Goal: Transaction & Acquisition: Purchase product/service

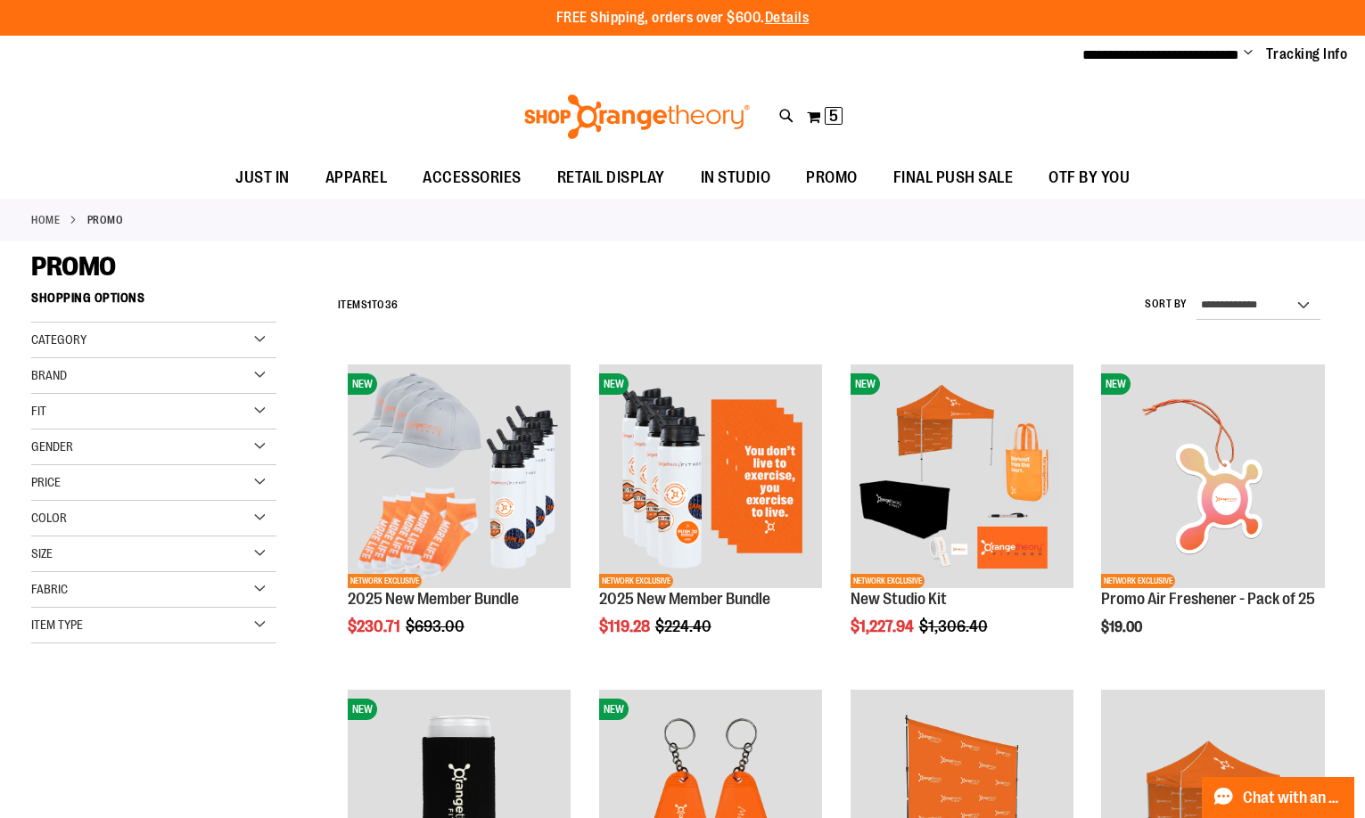
click at [522, 279] on div "PROMO" at bounding box center [682, 267] width 1303 height 32
click at [990, 301] on div "**********" at bounding box center [831, 306] width 1005 height 46
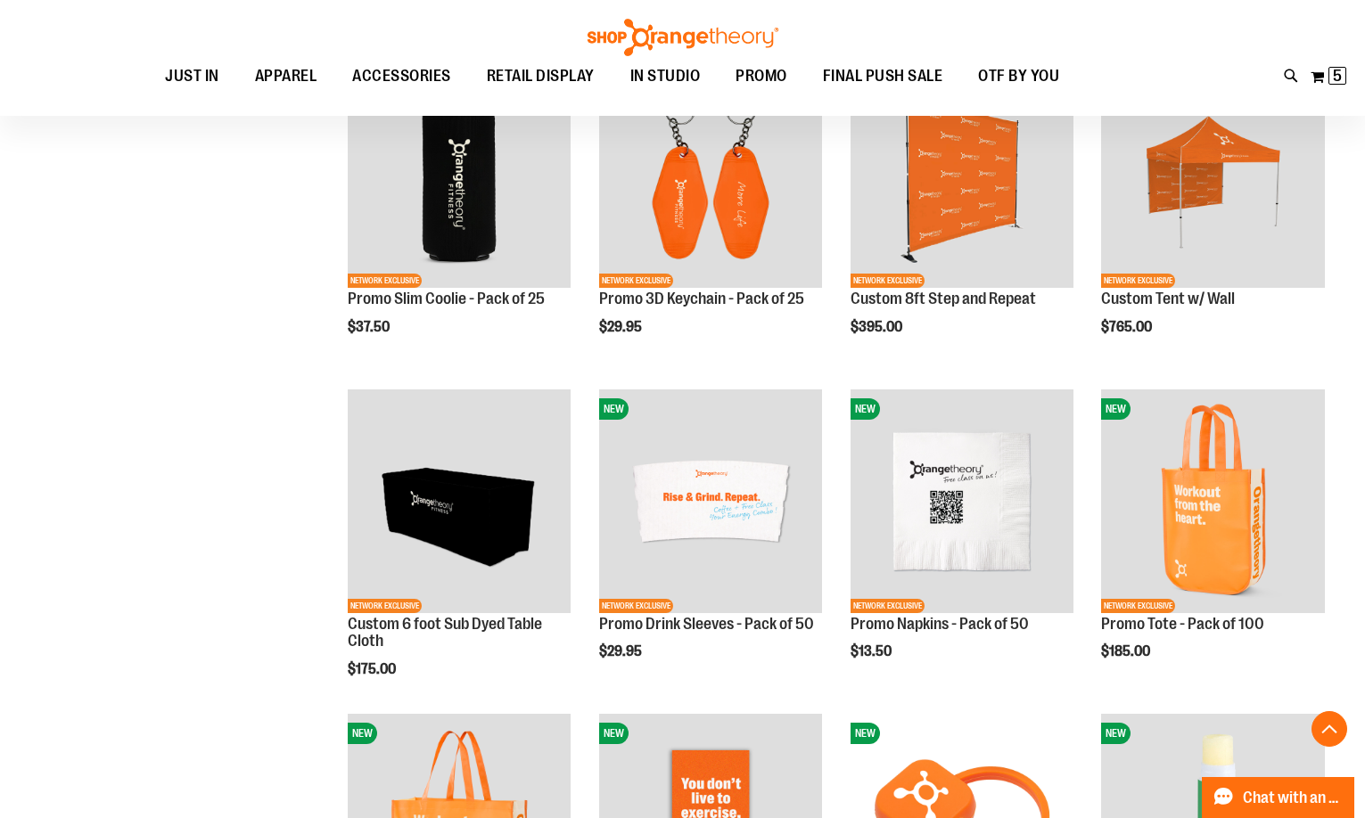
scroll to position [127, 0]
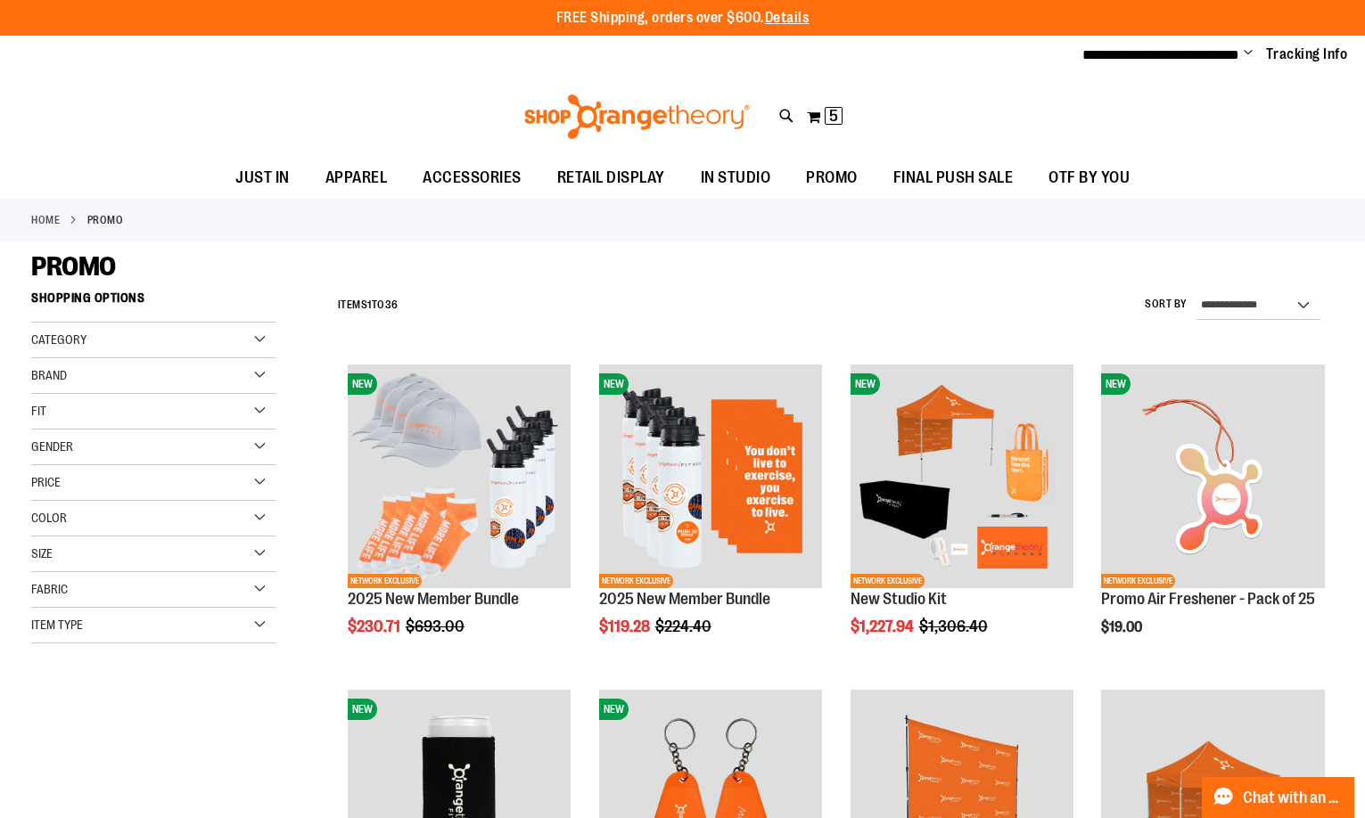
click at [884, 316] on div "**********" at bounding box center [831, 306] width 1005 height 46
click at [838, 119] on span "5 5 items" at bounding box center [834, 116] width 18 height 18
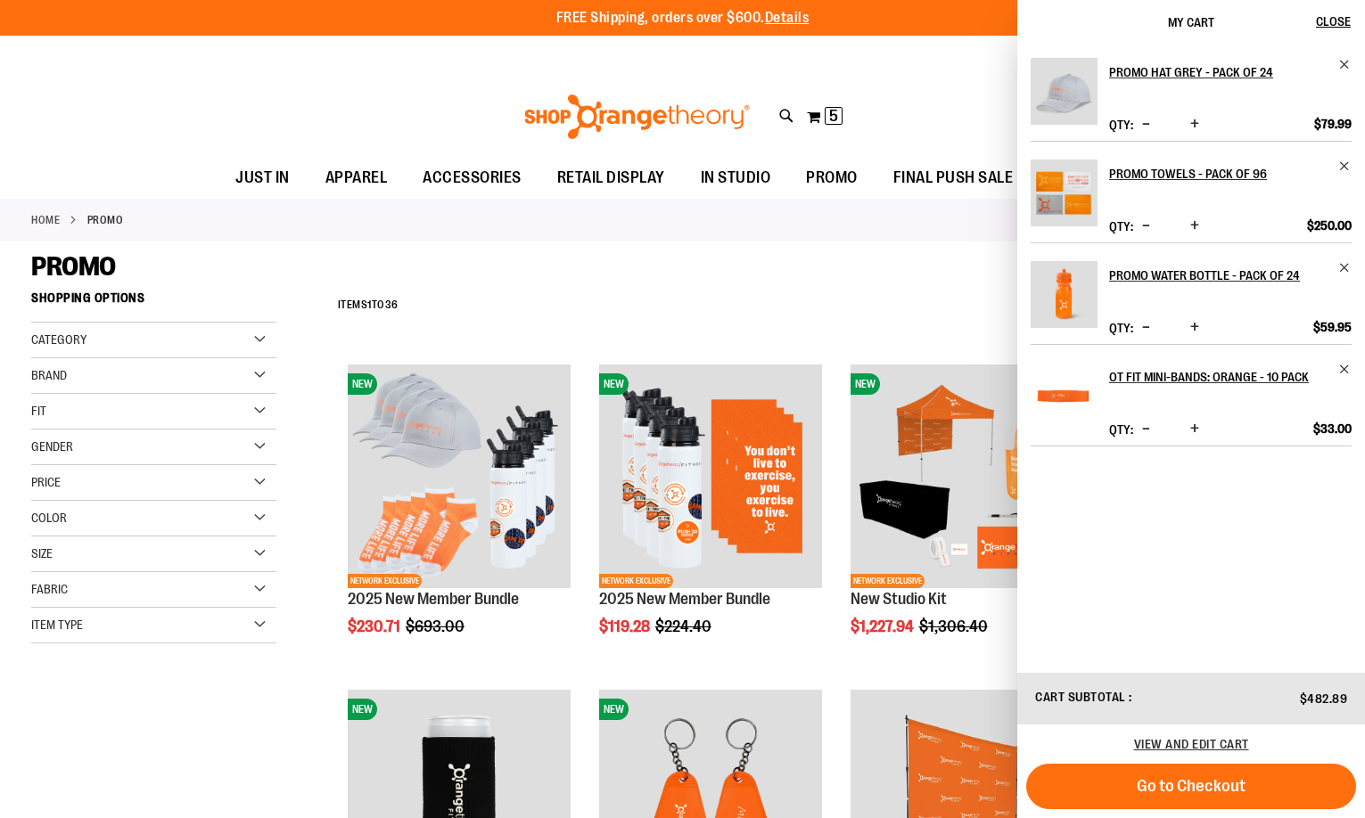
click at [495, 272] on div "PROMO" at bounding box center [682, 267] width 1303 height 32
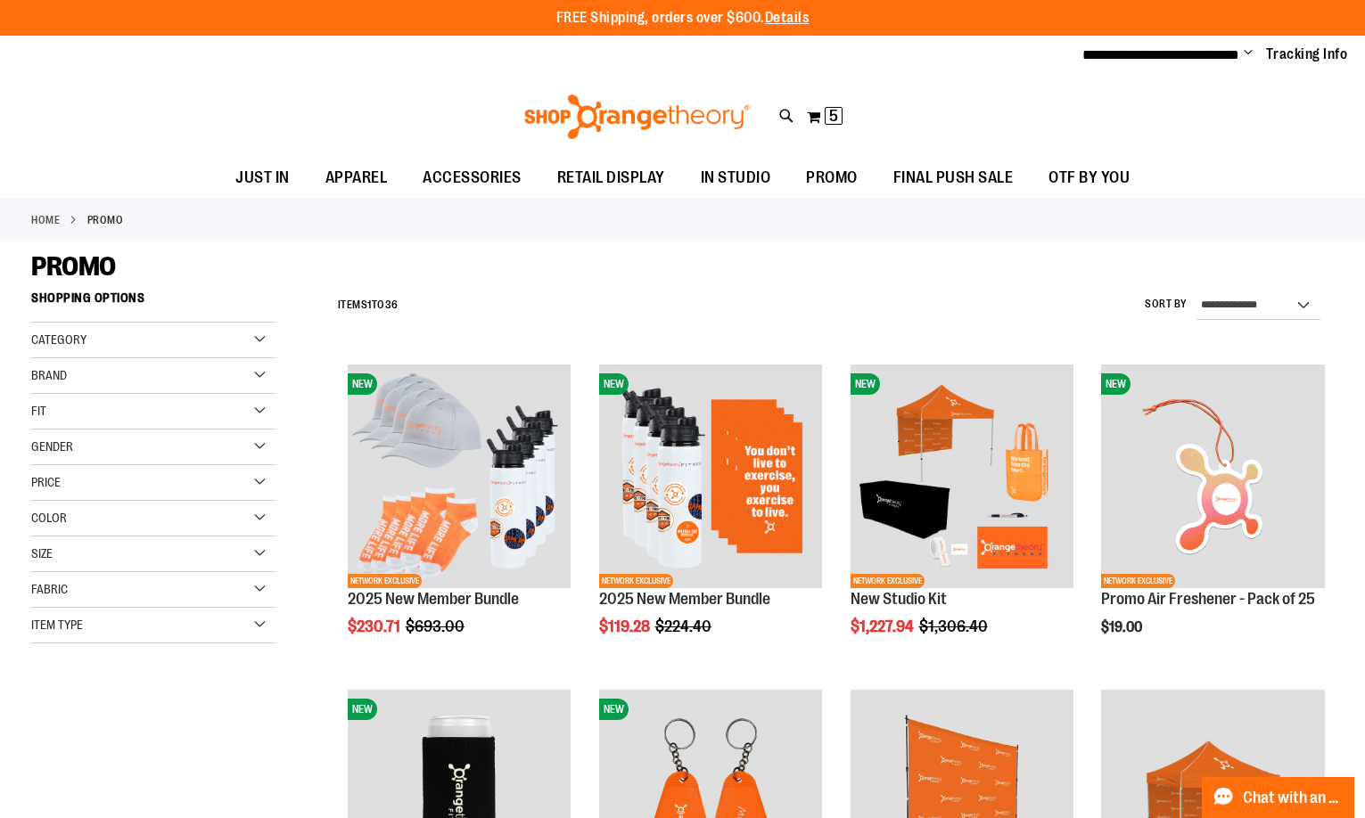
drag, startPoint x: 408, startPoint y: 299, endPoint x: 308, endPoint y: 295, distance: 99.9
click at [349, 295] on h2 "Items 1 12 to 36" at bounding box center [368, 306] width 61 height 28
click at [386, 298] on h2 "Items 1 12 to 36" at bounding box center [368, 306] width 61 height 28
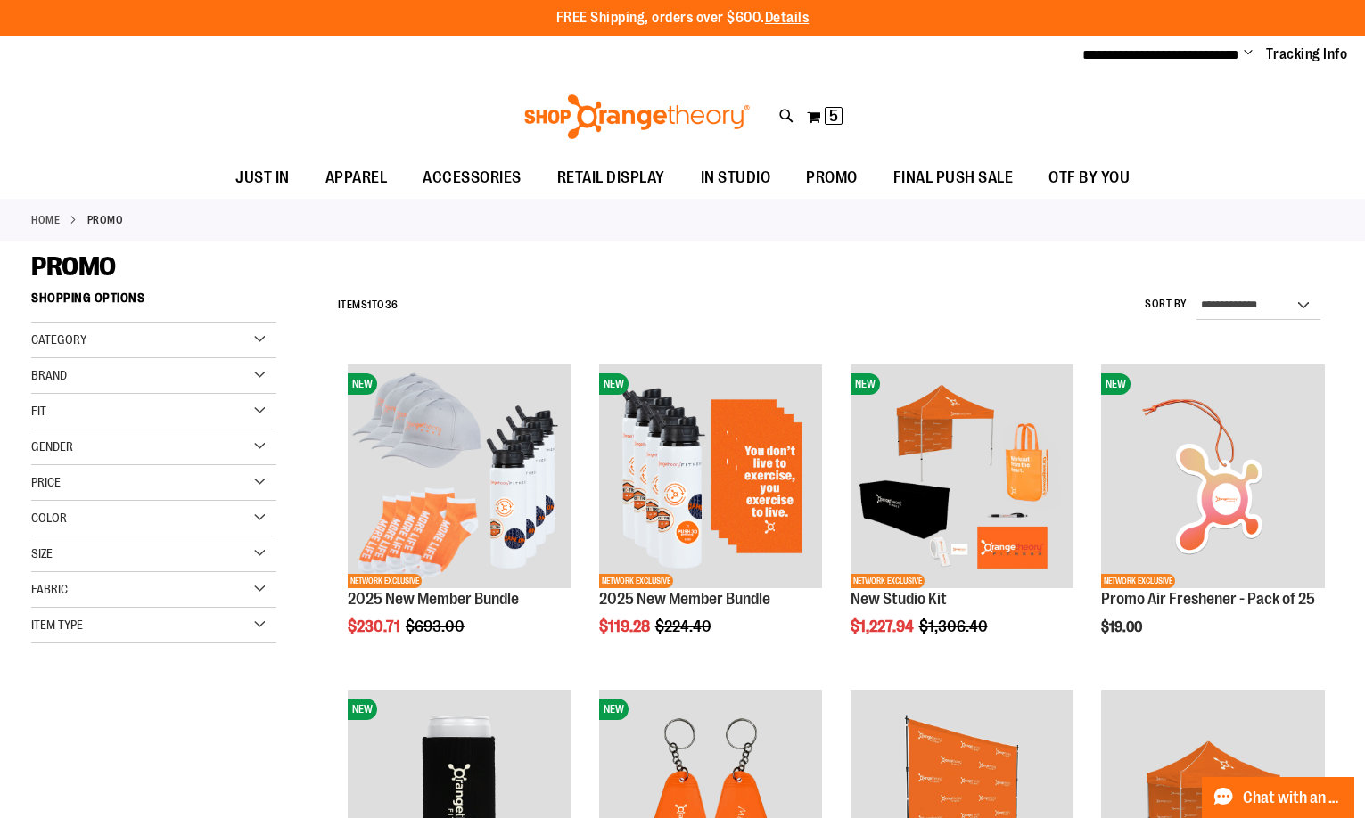
click at [386, 298] on h2 "Items 1 12 to 36" at bounding box center [368, 306] width 61 height 28
click at [425, 295] on div "**********" at bounding box center [831, 306] width 1005 height 46
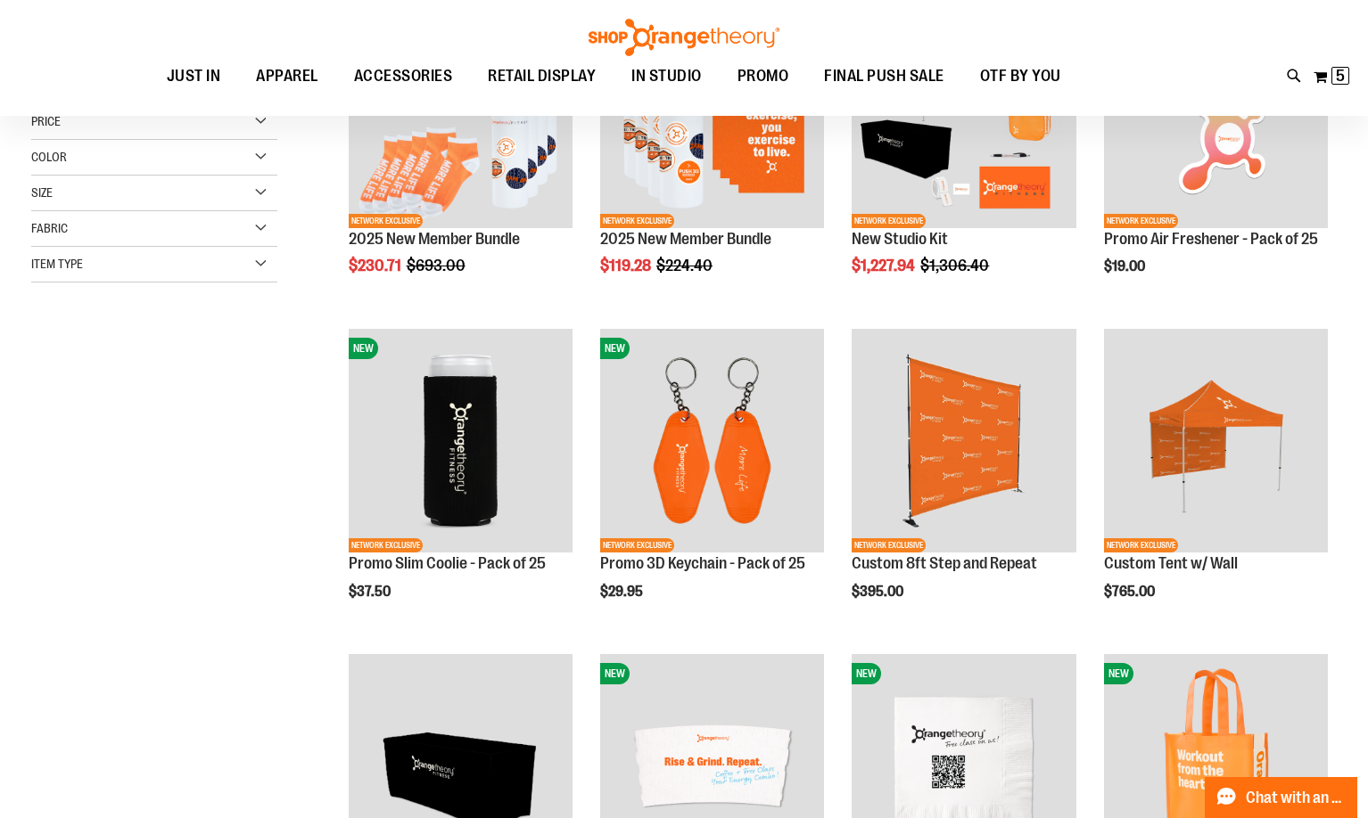
scroll to position [21, 0]
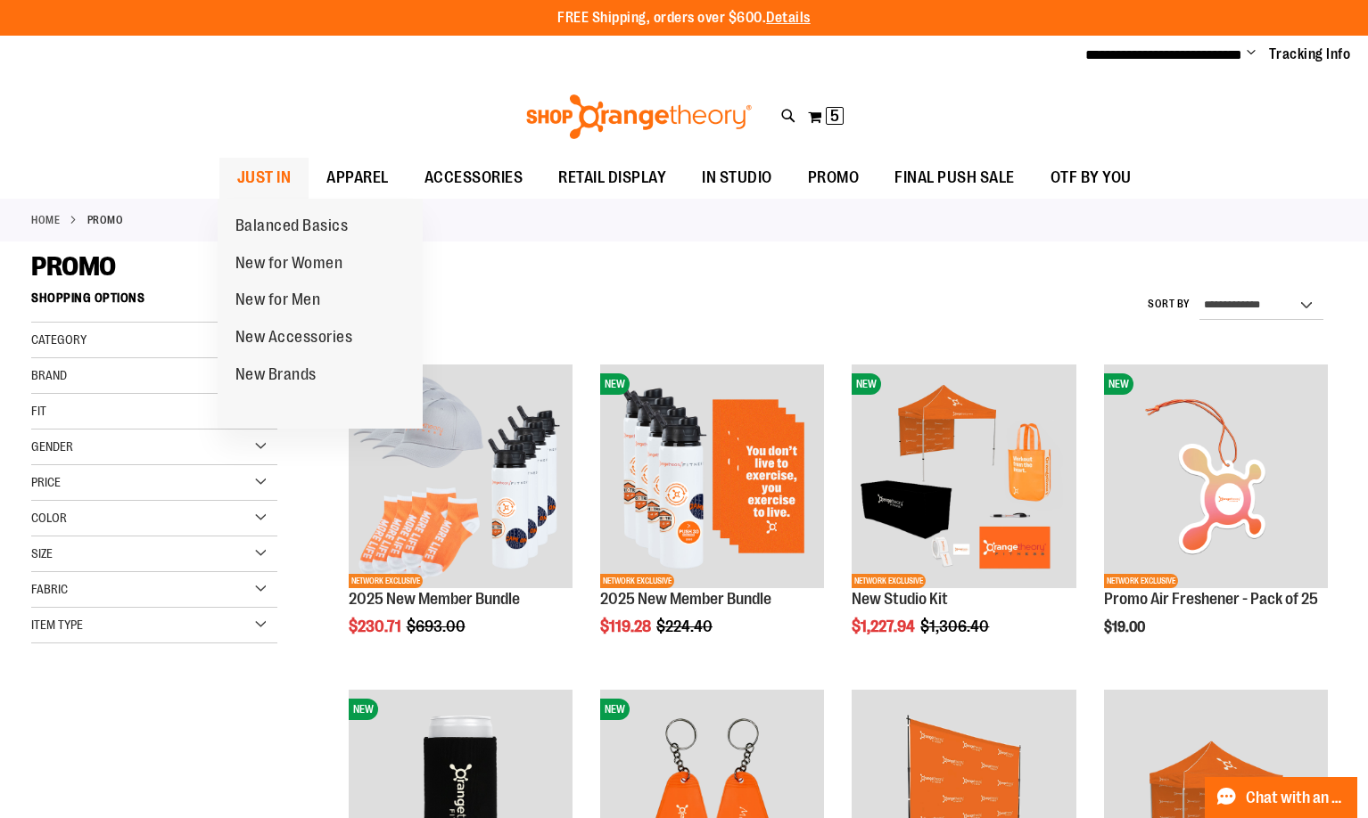
click at [284, 181] on span "JUST IN" at bounding box center [264, 178] width 54 height 40
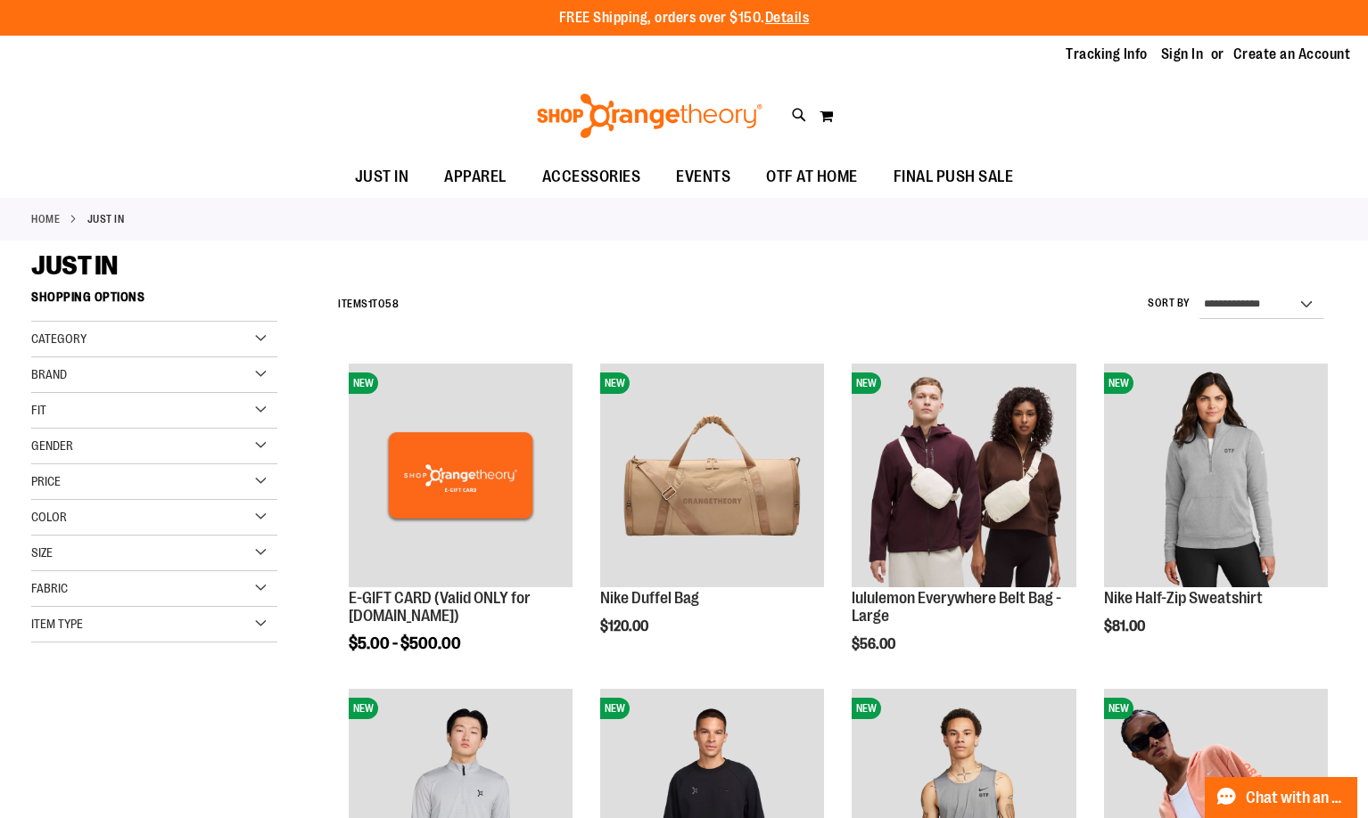
click at [1161, 53] on ul "Tracking Info Sign In Return to Procurement Create an Account" at bounding box center [1194, 55] width 311 height 21
click at [1169, 53] on link "Sign In" at bounding box center [1182, 55] width 43 height 20
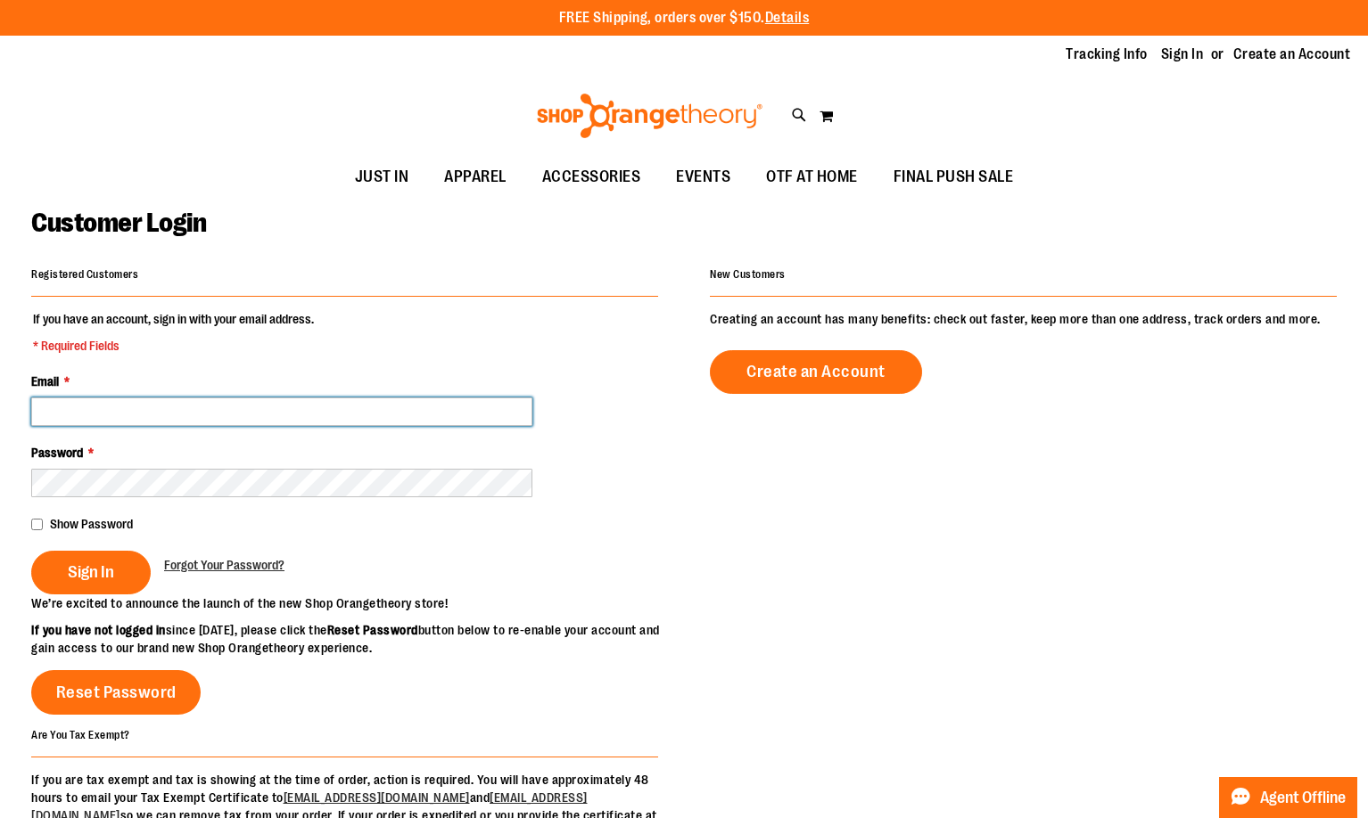
click at [205, 423] on input "Email *" at bounding box center [281, 412] width 501 height 29
click at [210, 407] on input "Email *" at bounding box center [281, 412] width 501 height 29
type input "*"
type input "**********"
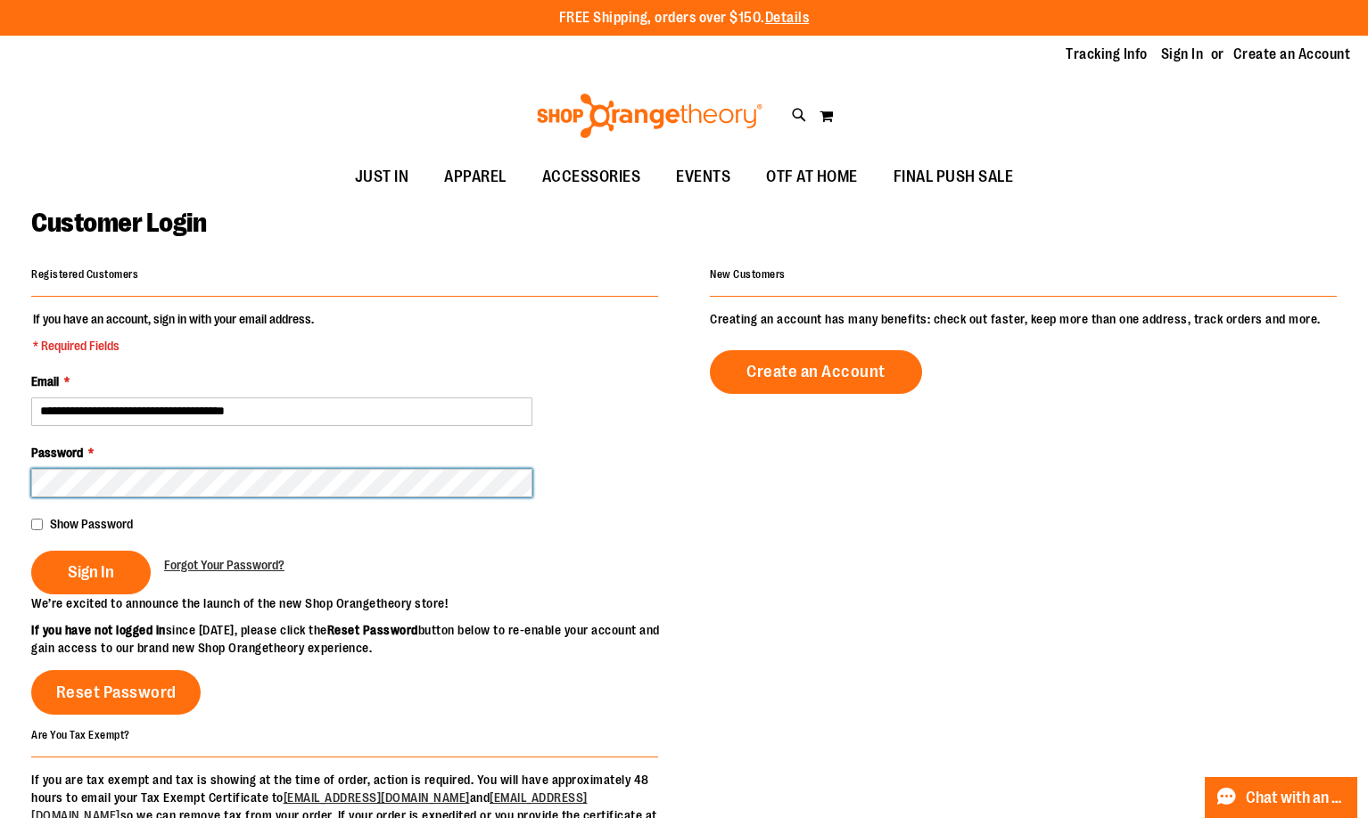
click at [31, 551] on button "Sign In" at bounding box center [90, 573] width 119 height 44
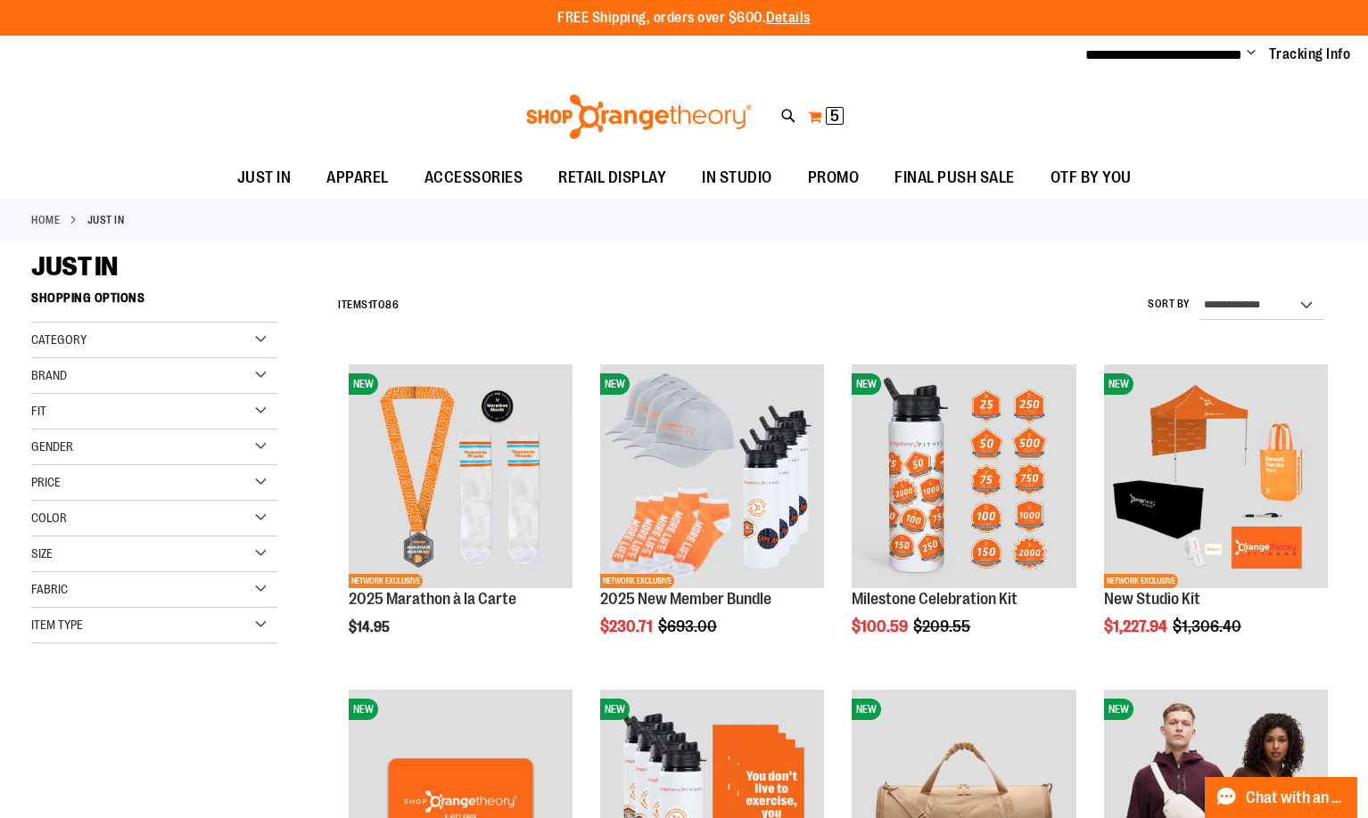
click at [826, 126] on button "My Cart 5 5 items" at bounding box center [825, 117] width 37 height 29
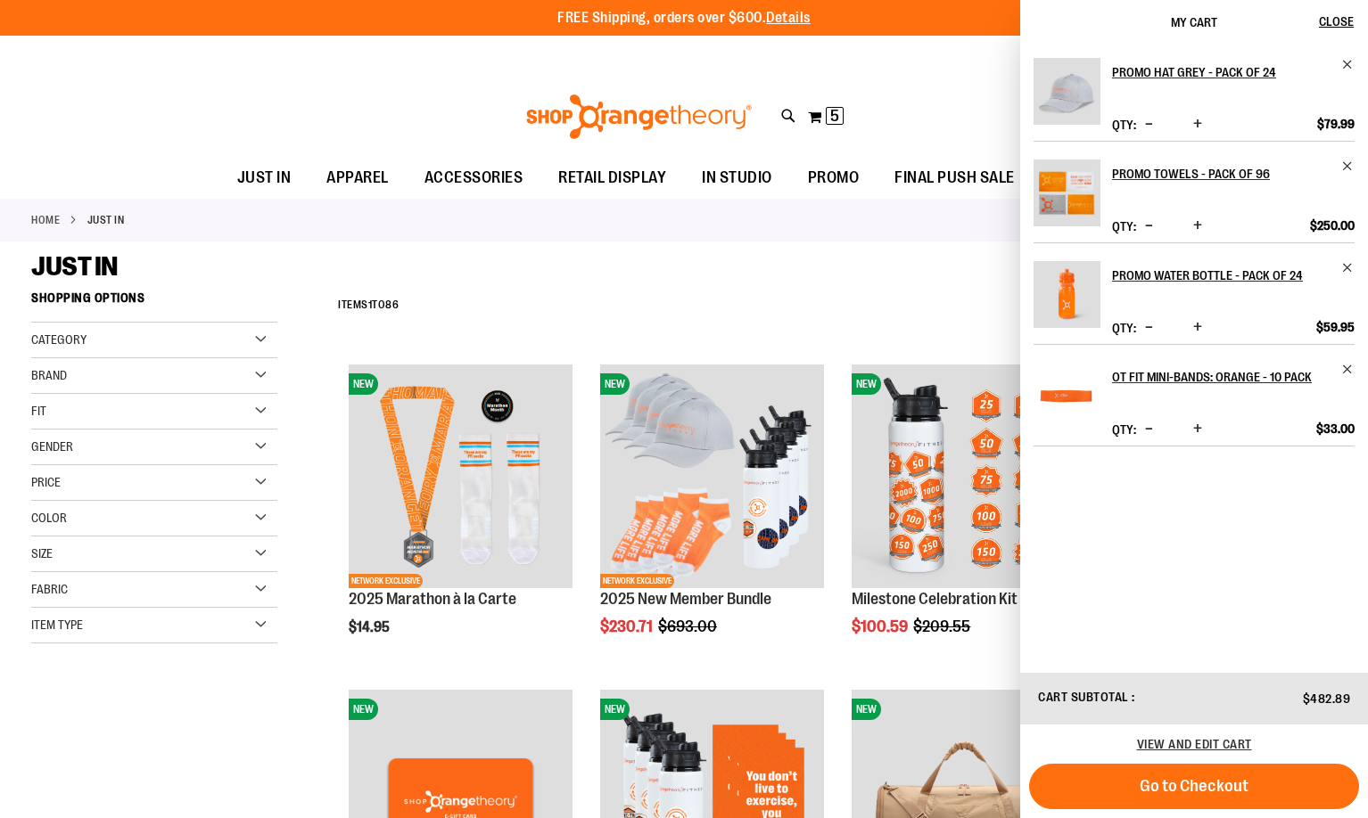
drag, startPoint x: 733, startPoint y: 248, endPoint x: 766, endPoint y: 283, distance: 47.9
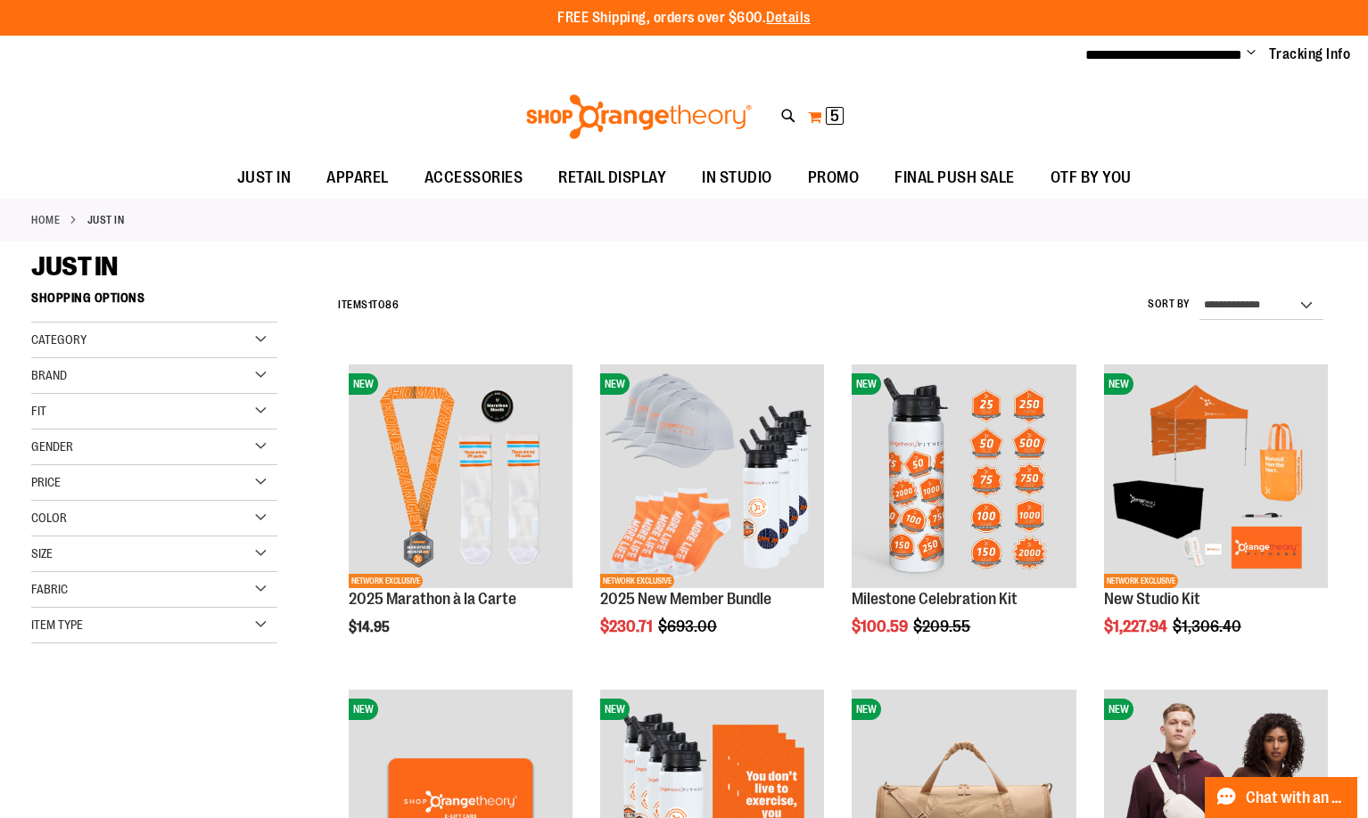
click at [815, 111] on button "My Cart 5 5 items" at bounding box center [825, 117] width 37 height 29
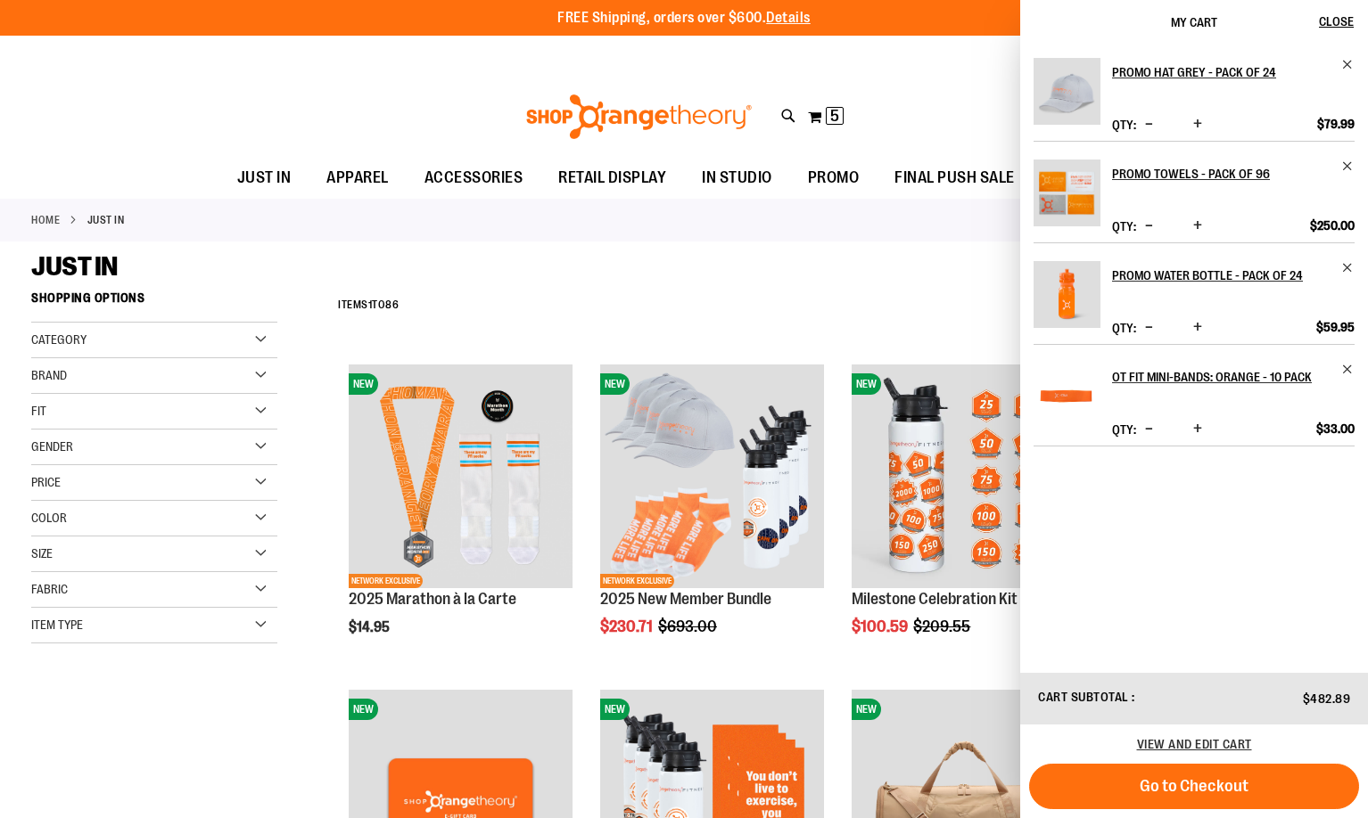
click at [1294, 782] on button "Go to Checkout" at bounding box center [1194, 786] width 330 height 45
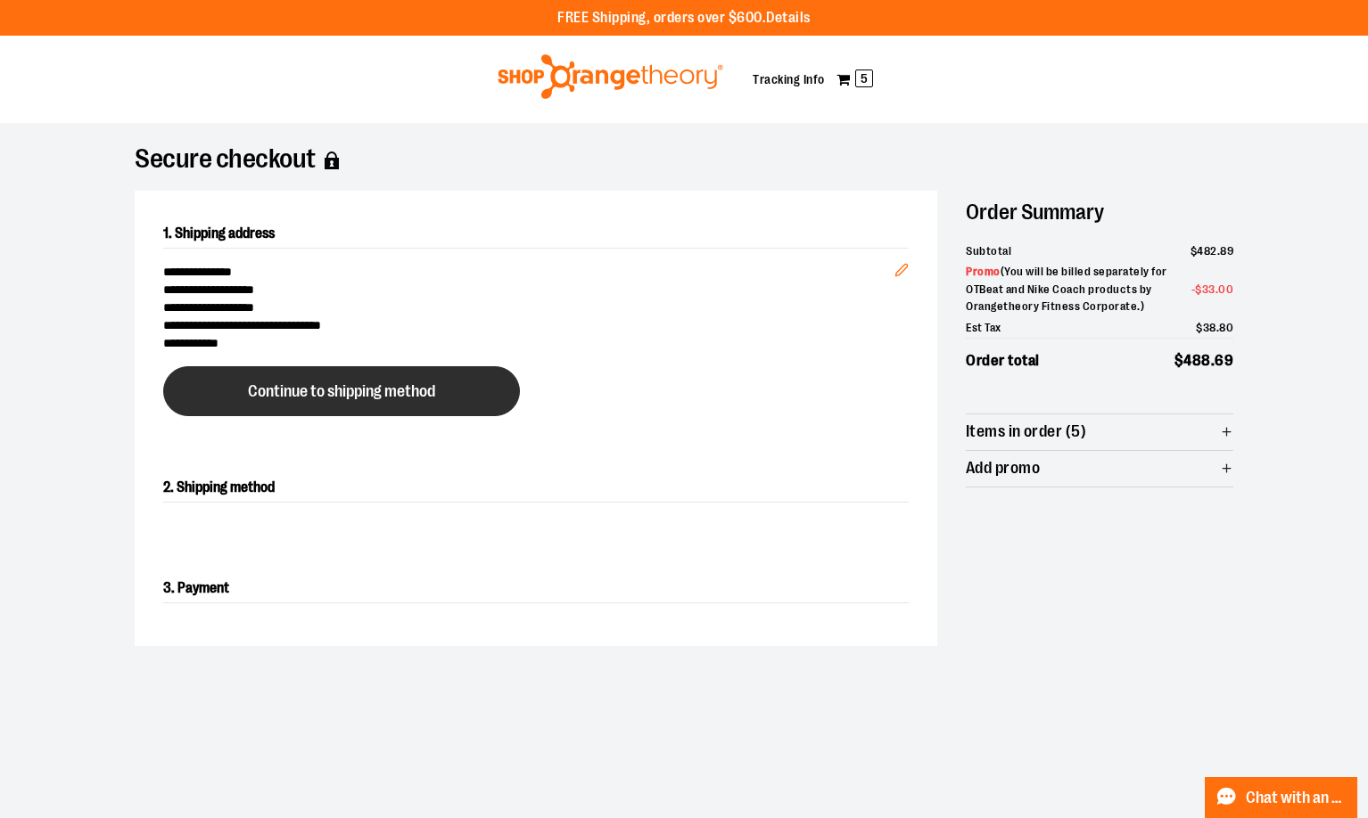
click at [418, 406] on button "Continue to shipping method" at bounding box center [341, 391] width 357 height 50
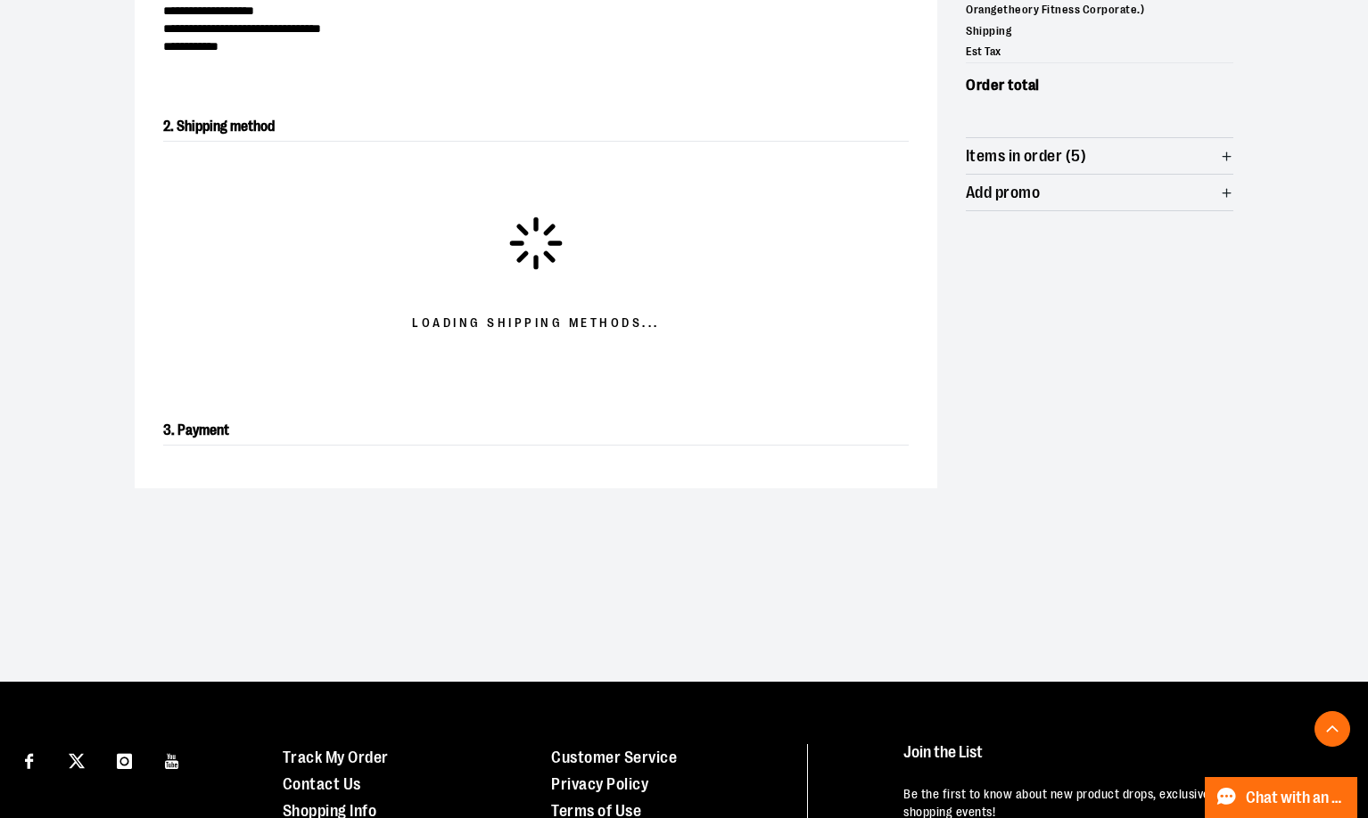
scroll to position [304, 0]
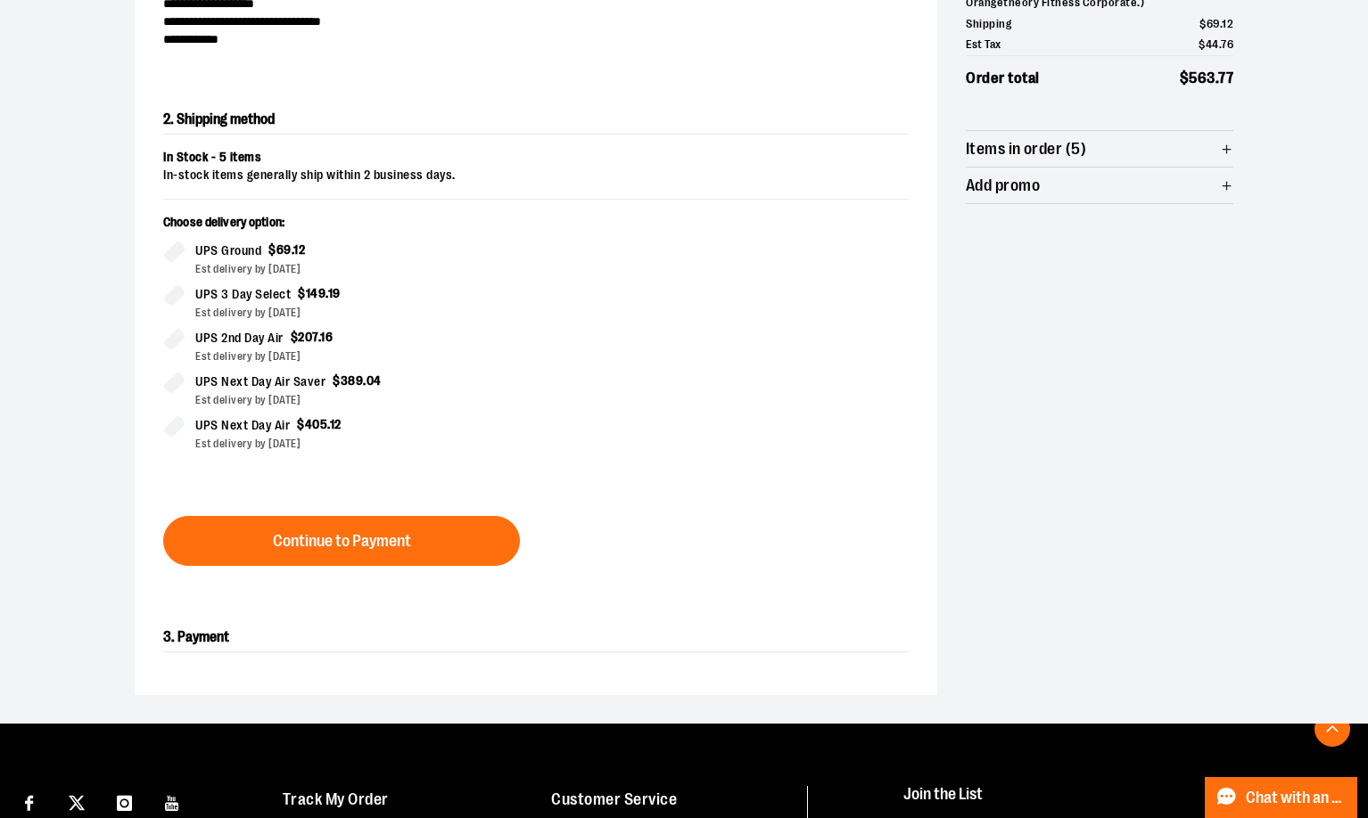
click at [420, 513] on form "In Stock - 5 items In-stock items generally ship within 2 business days. Choose…" at bounding box center [535, 357] width 745 height 417
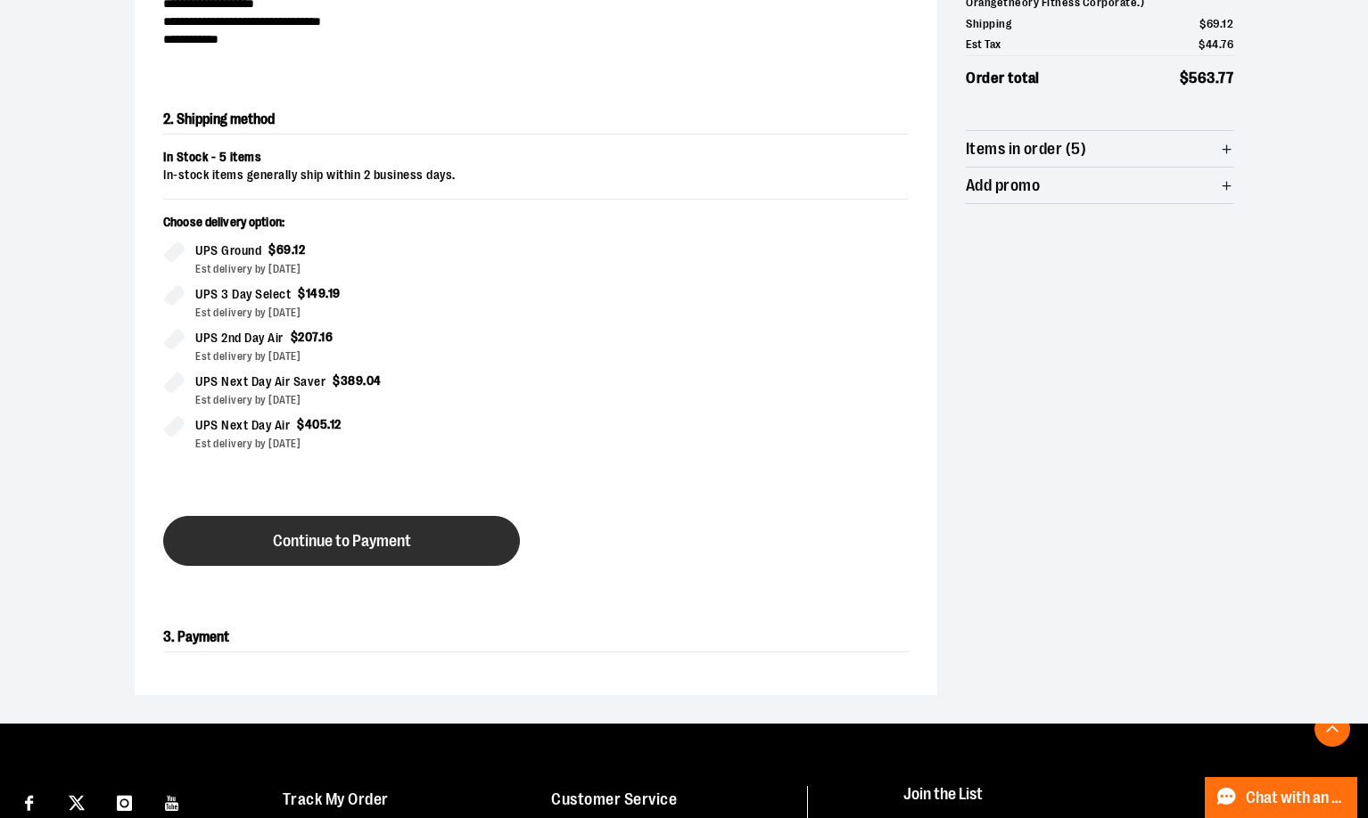
click at [431, 544] on button "Continue to Payment" at bounding box center [341, 541] width 357 height 50
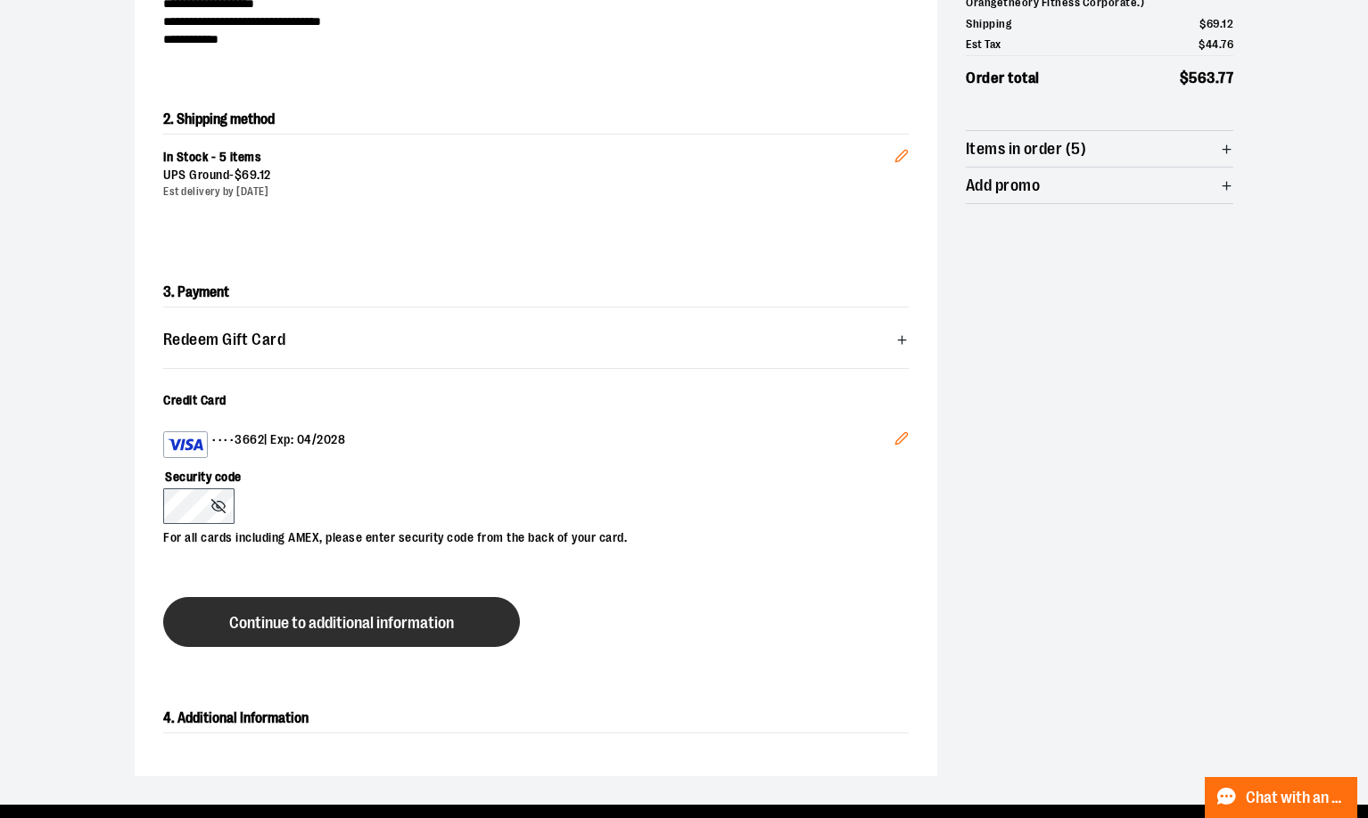
click at [477, 629] on button "Continue to additional information" at bounding box center [341, 622] width 357 height 50
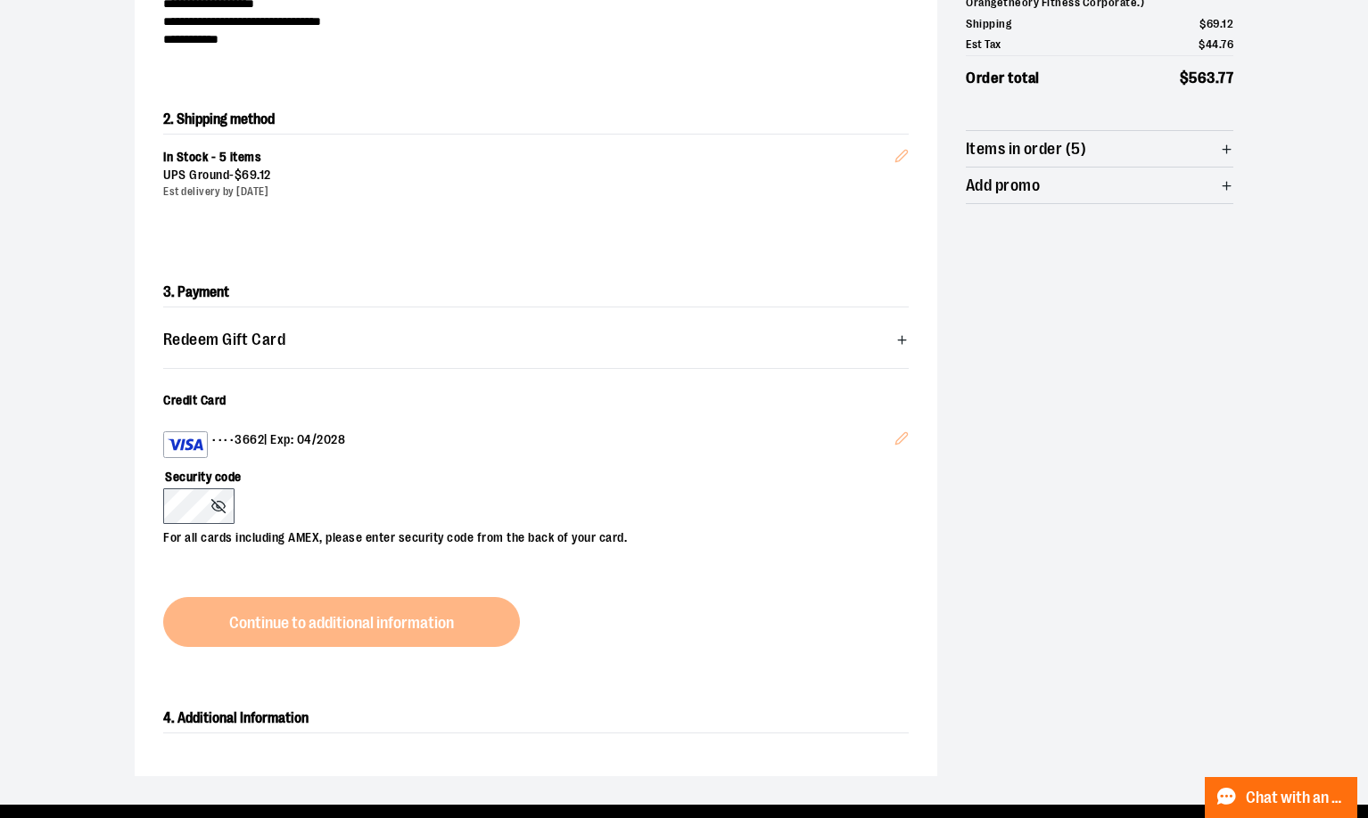
click at [495, 676] on div "4. Additional Information" at bounding box center [536, 726] width 802 height 101
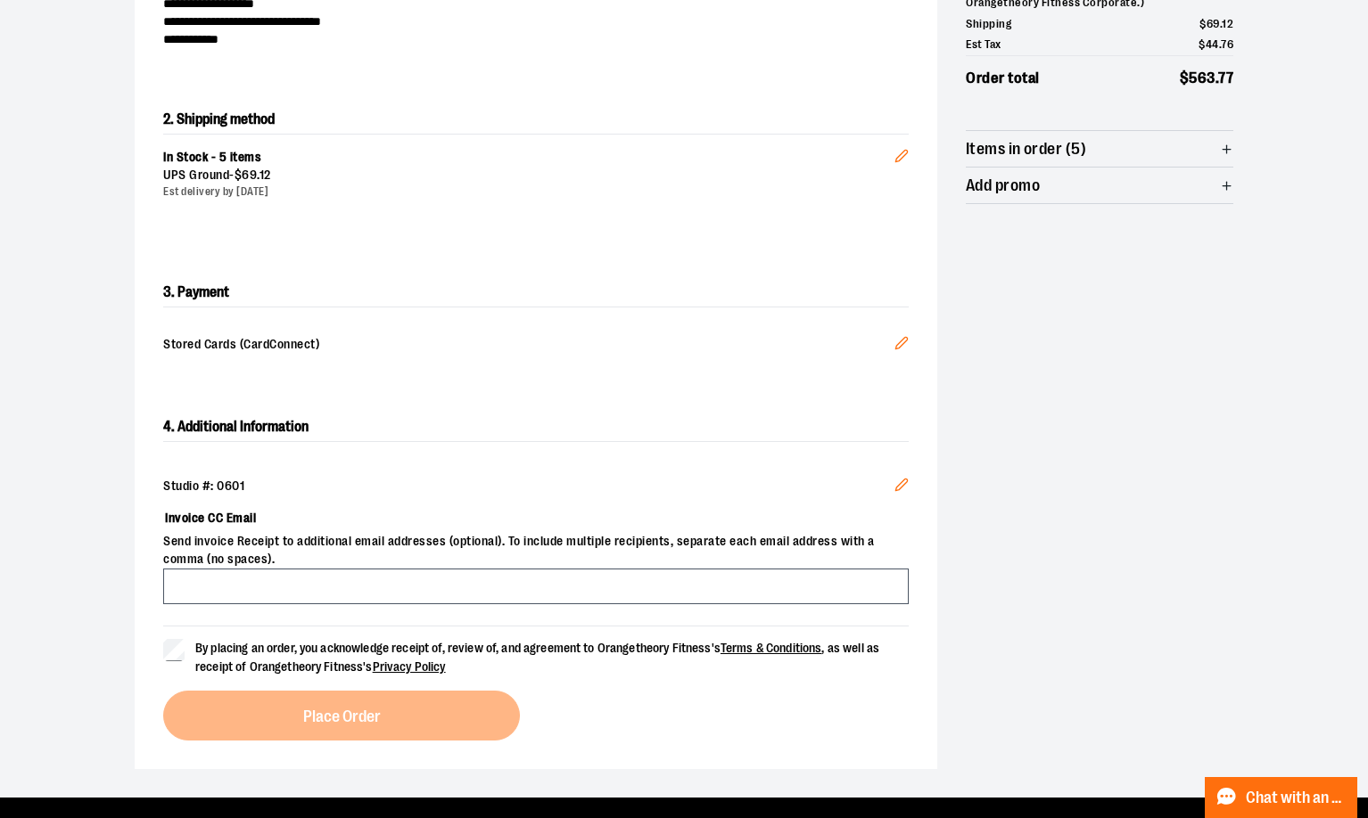
click at [256, 655] on span "By placing an order, you acknowledge receipt of, review of, and agreement to Or…" at bounding box center [551, 657] width 713 height 37
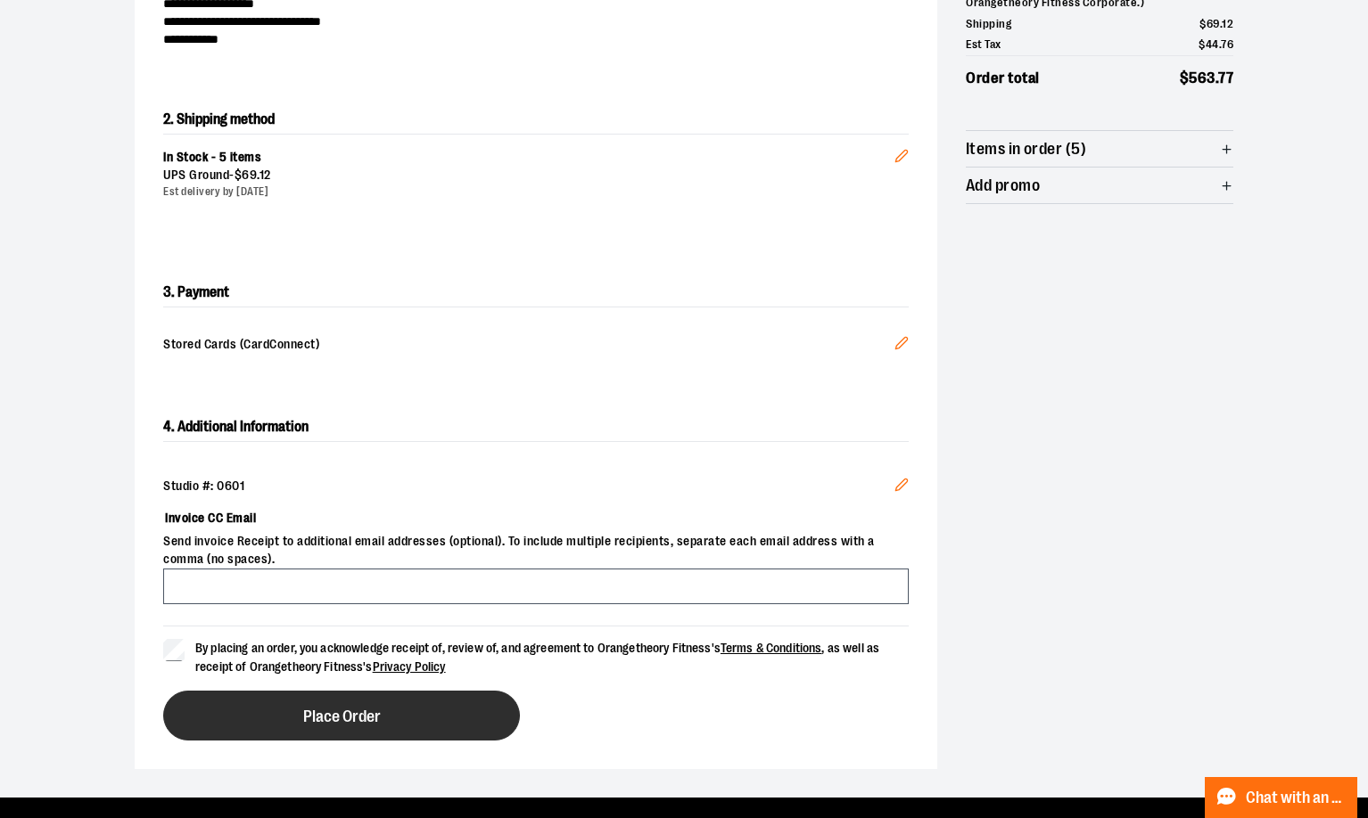
click at [374, 726] on button "Place Order" at bounding box center [341, 716] width 357 height 50
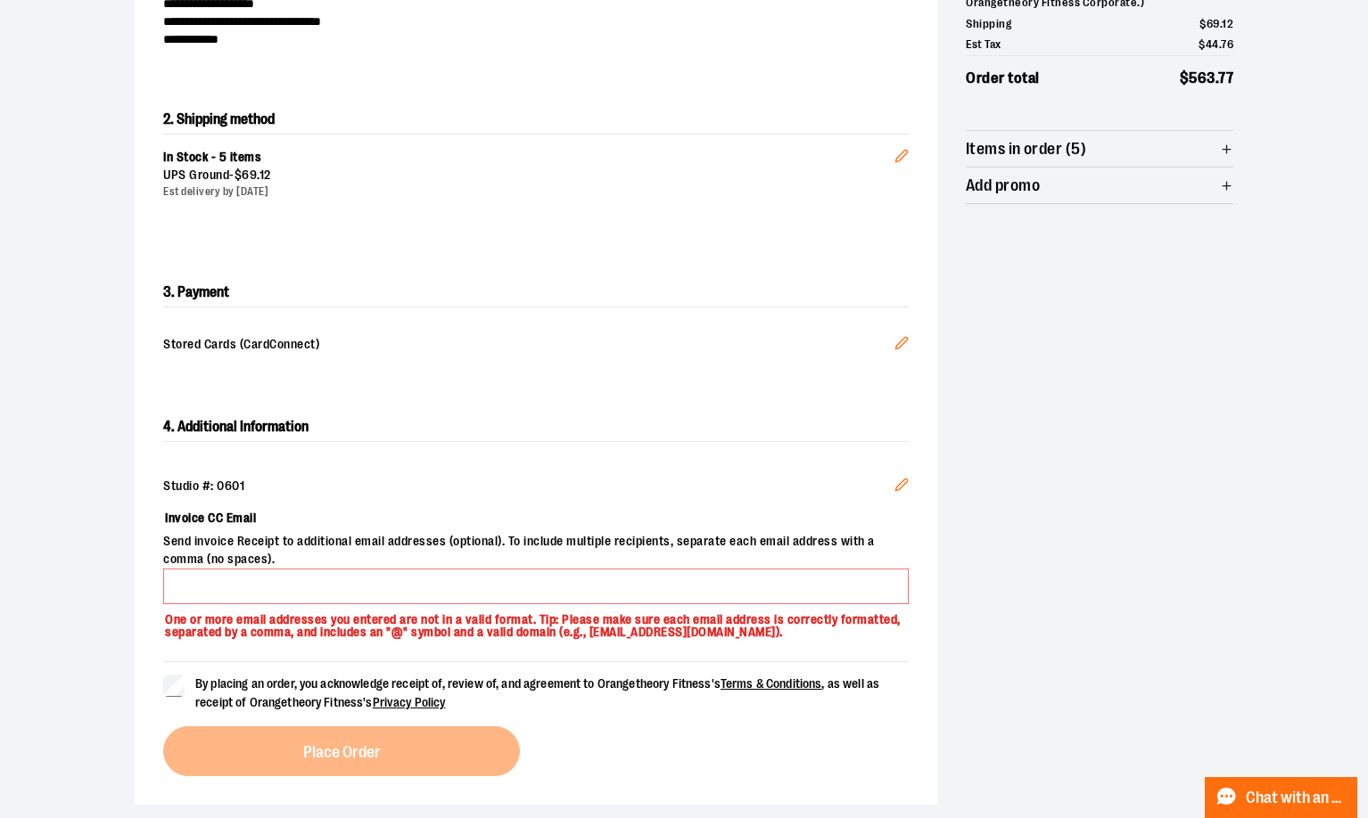
click at [512, 543] on span "Send invoice Receipt to additional email addresses (optional). To include multi…" at bounding box center [535, 551] width 745 height 36
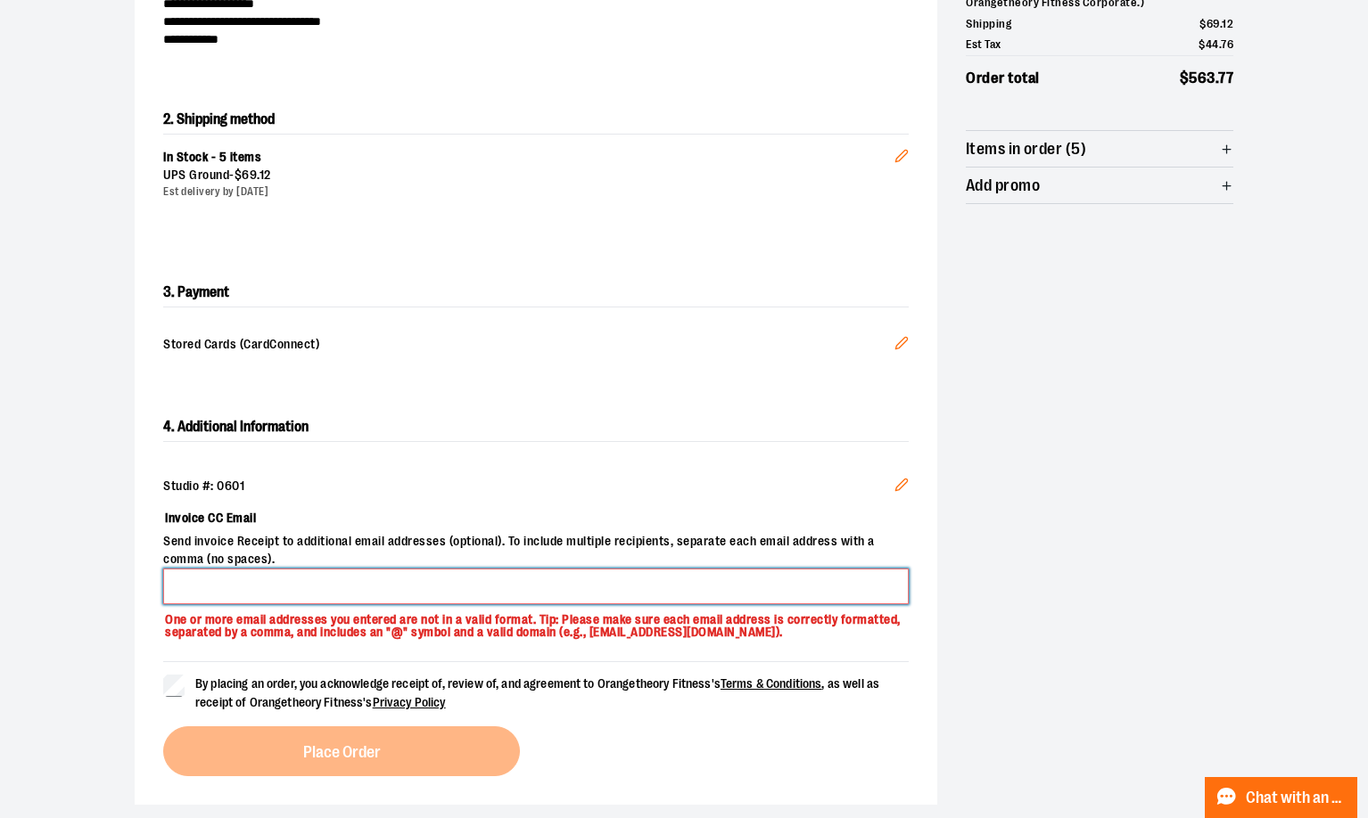
click at [497, 596] on input "Invoice CC Email" at bounding box center [535, 587] width 745 height 36
type input "*"
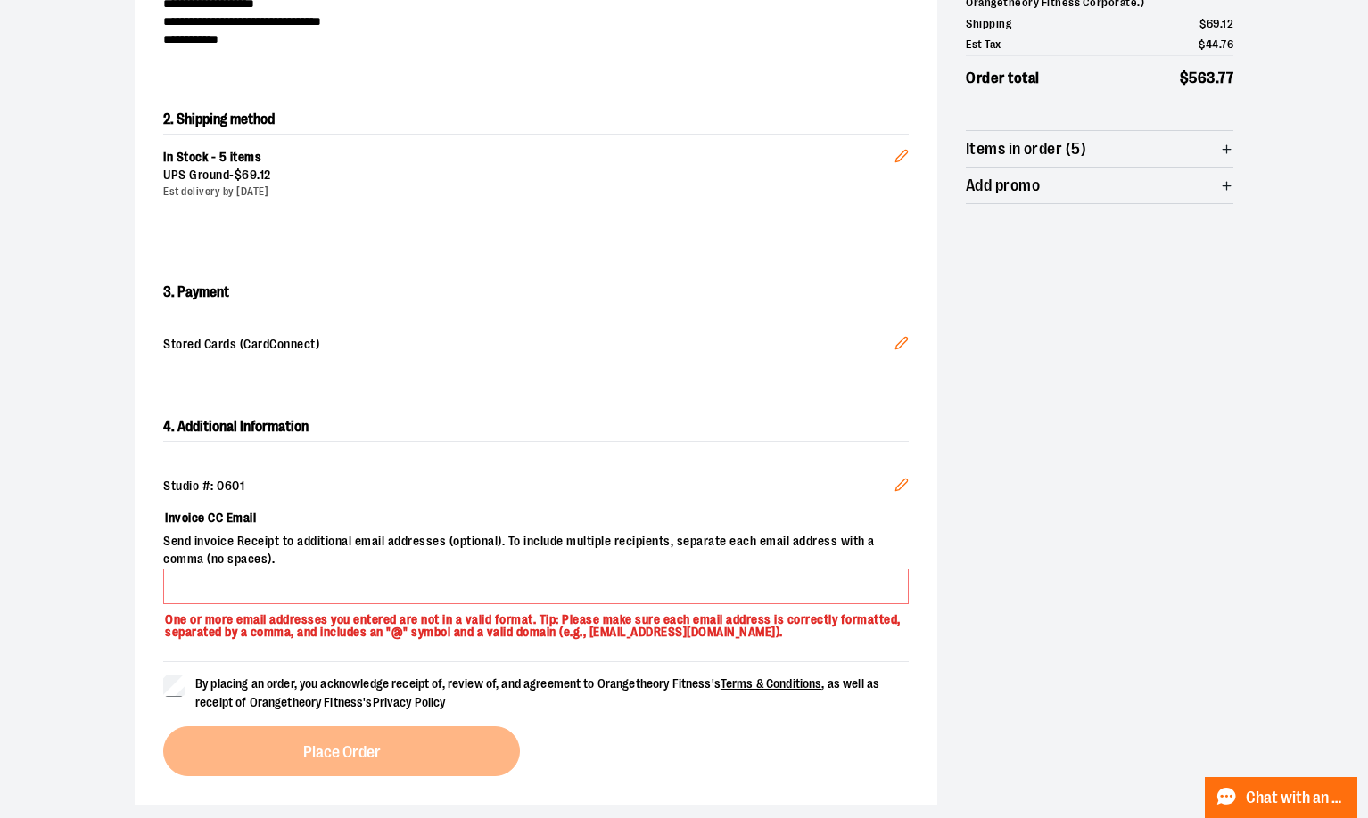
click at [1163, 492] on div "**********" at bounding box center [684, 346] width 1098 height 918
click at [160, 684] on div "4. Additional Information Studio #: 0601 Edit Invoice CC Email Send invoice Rec…" at bounding box center [536, 594] width 802 height 421
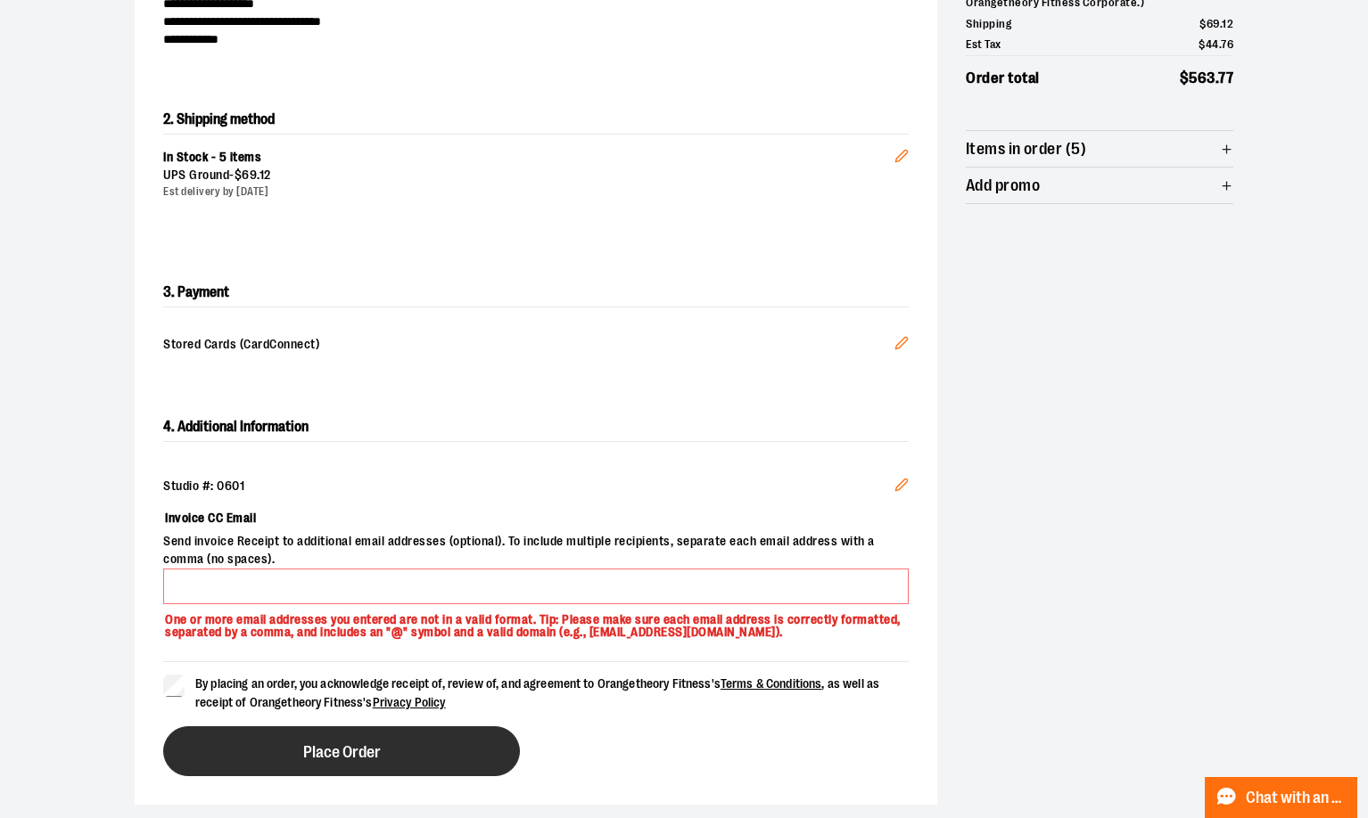
click at [252, 745] on button "Place Order" at bounding box center [341, 752] width 357 height 50
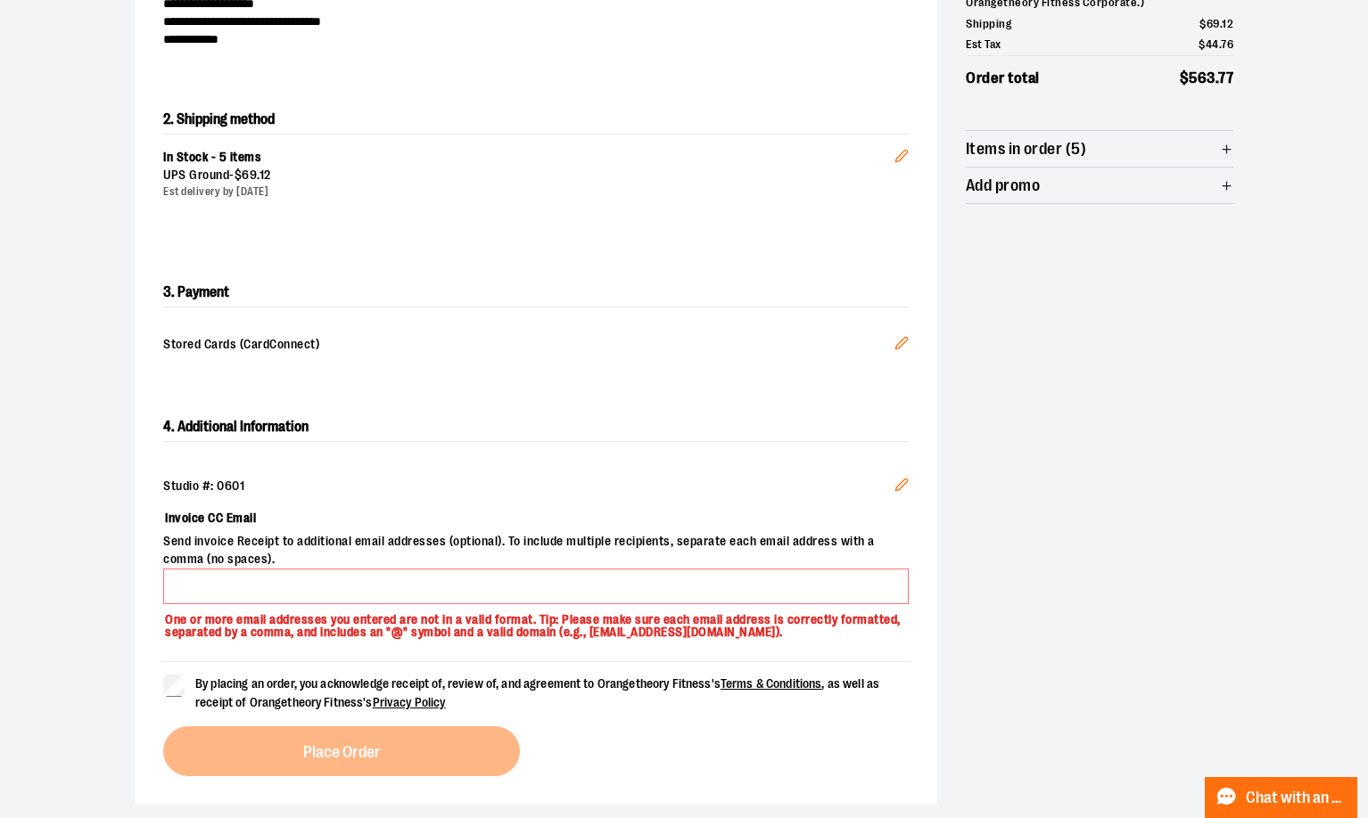
click at [965, 576] on div "**********" at bounding box center [684, 346] width 1098 height 918
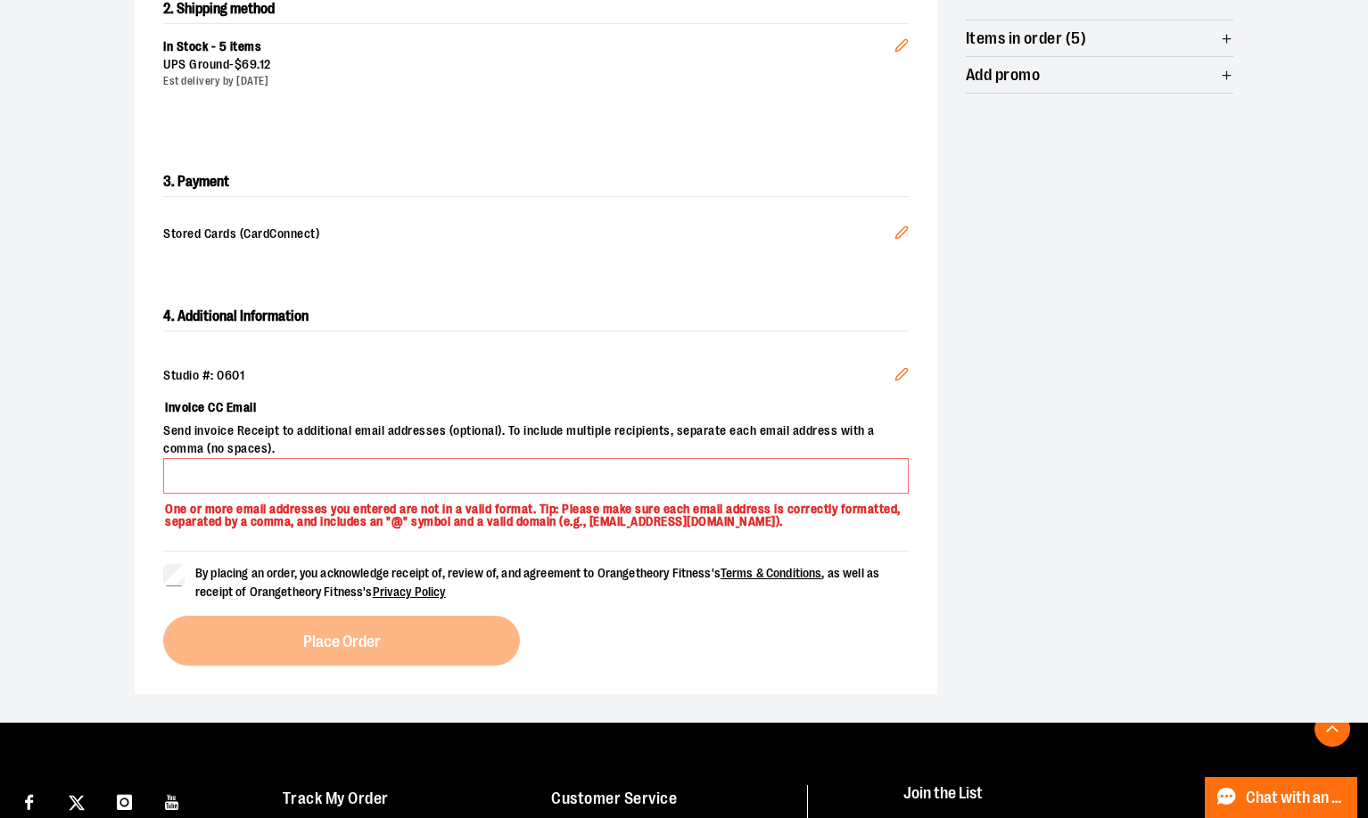
scroll to position [535, 0]
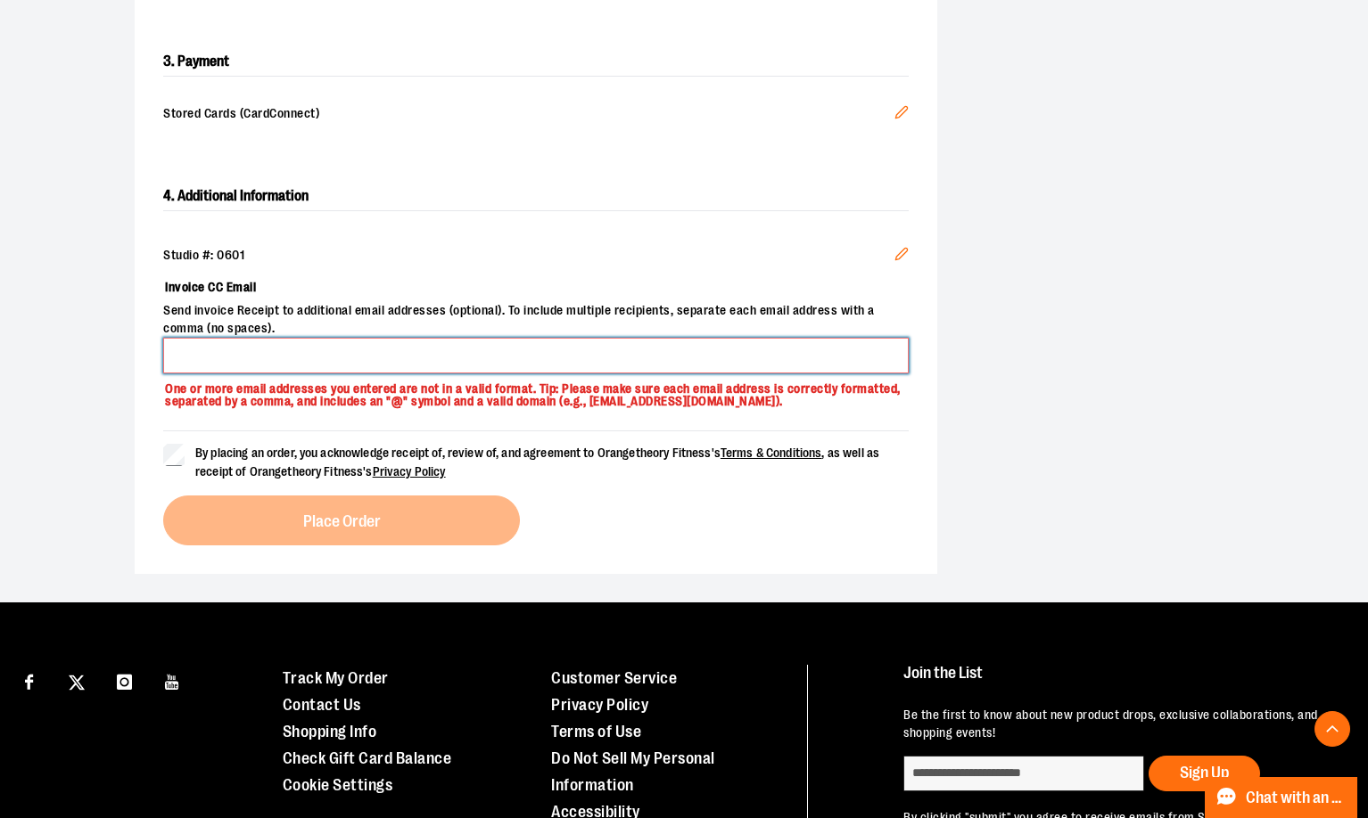
click at [283, 361] on input "Invoice CC Email" at bounding box center [535, 356] width 745 height 36
type input "*"
paste input "**********"
type input "**********"
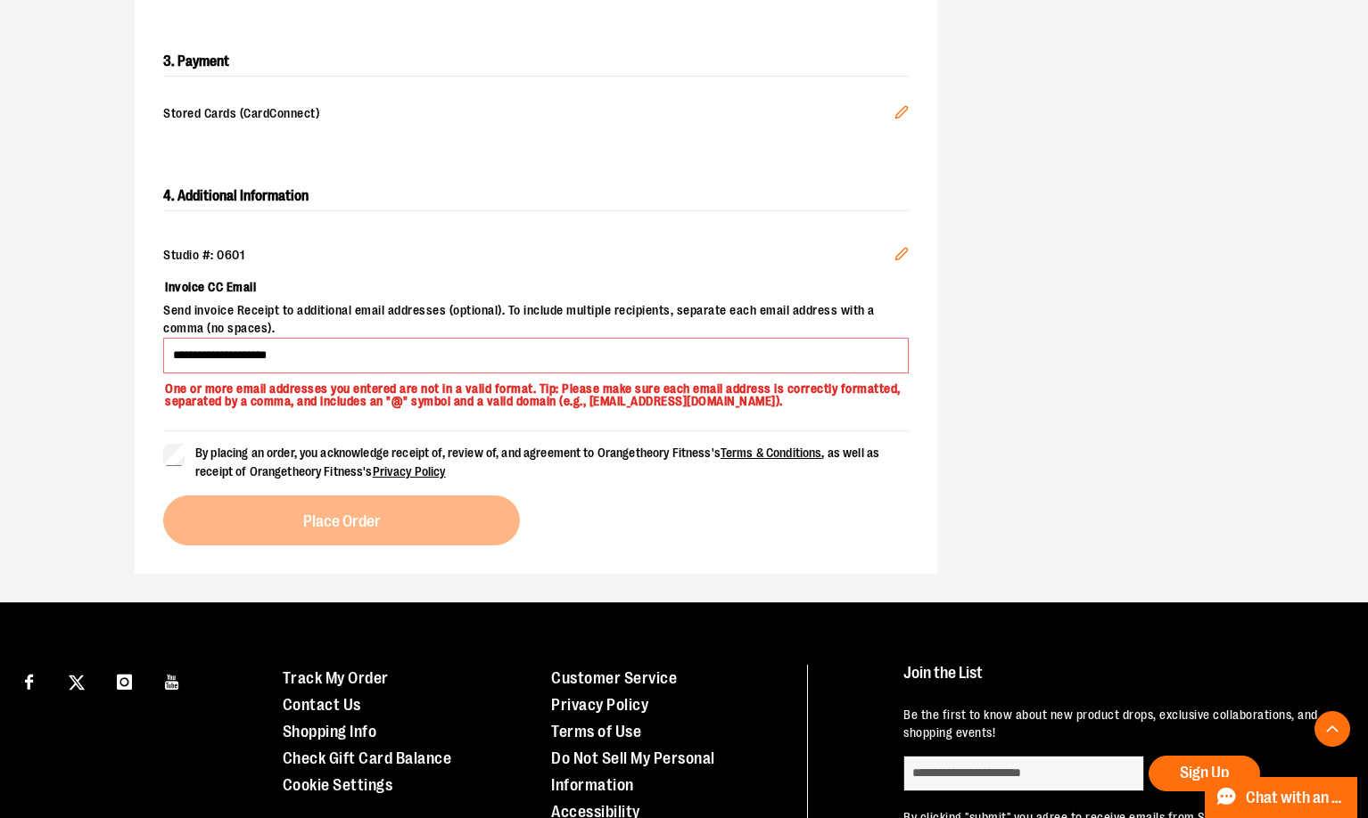
click at [185, 464] on label "By placing an order, you acknowledge receipt of, review of, and agreement to Or…" at bounding box center [535, 462] width 745 height 37
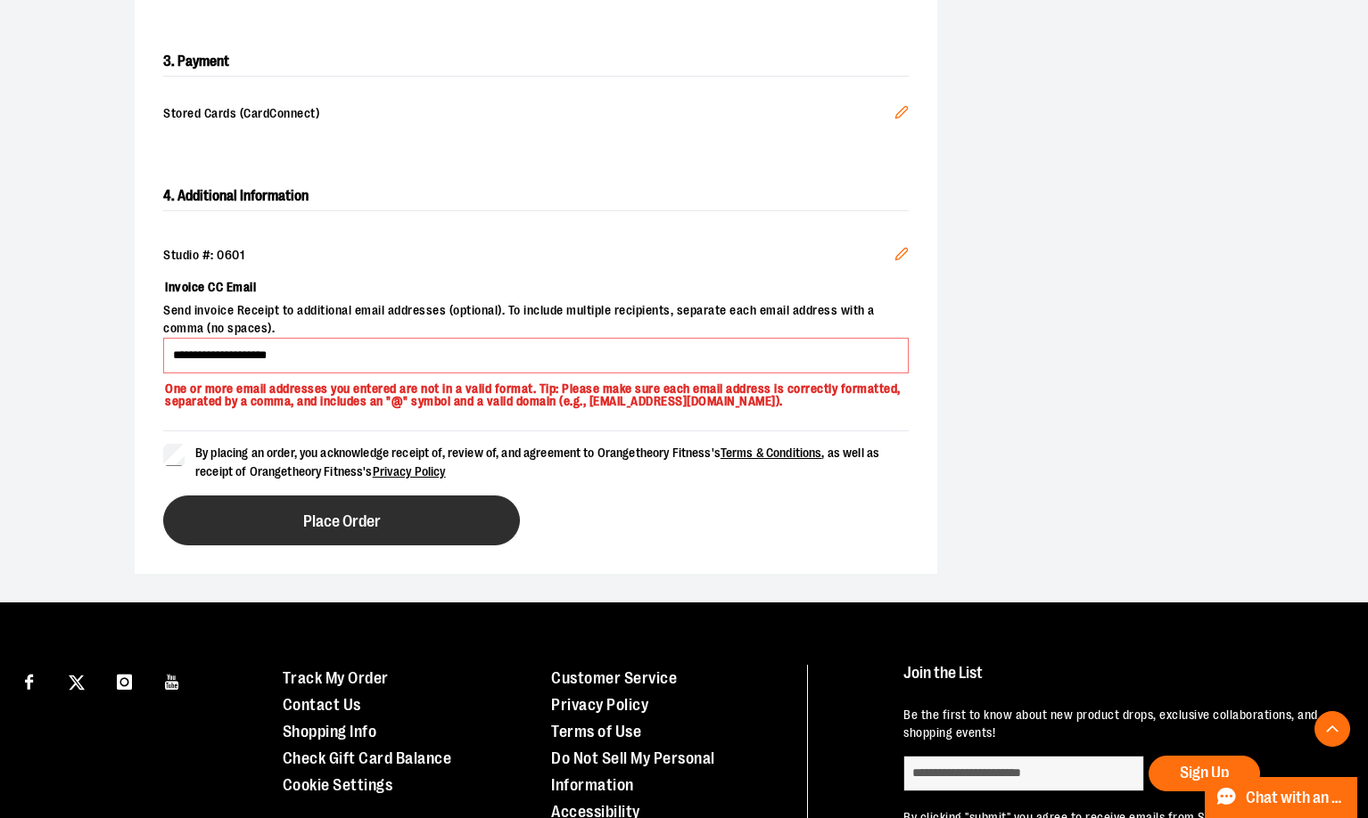
click at [335, 522] on span "Place Order" at bounding box center [342, 522] width 78 height 17
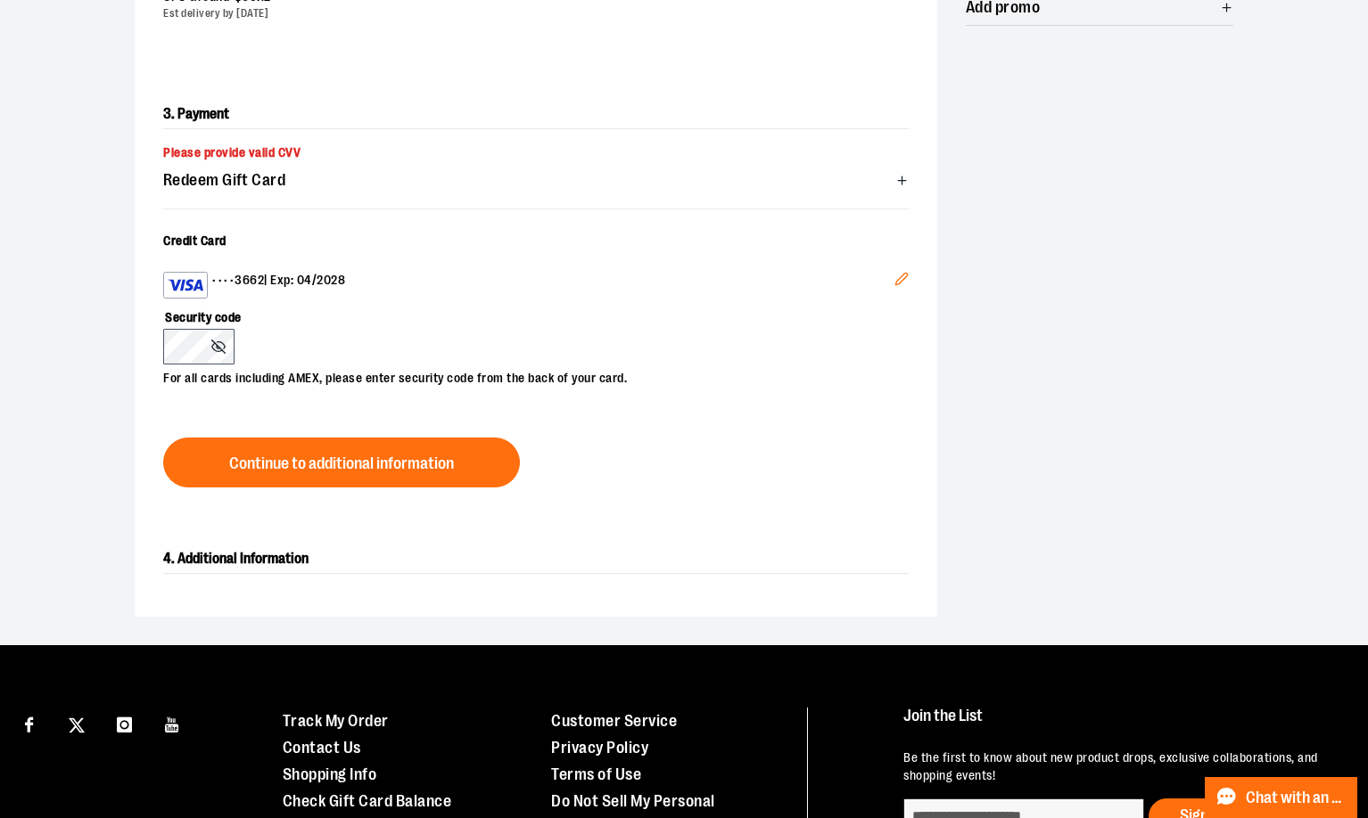
scroll to position [677, 0]
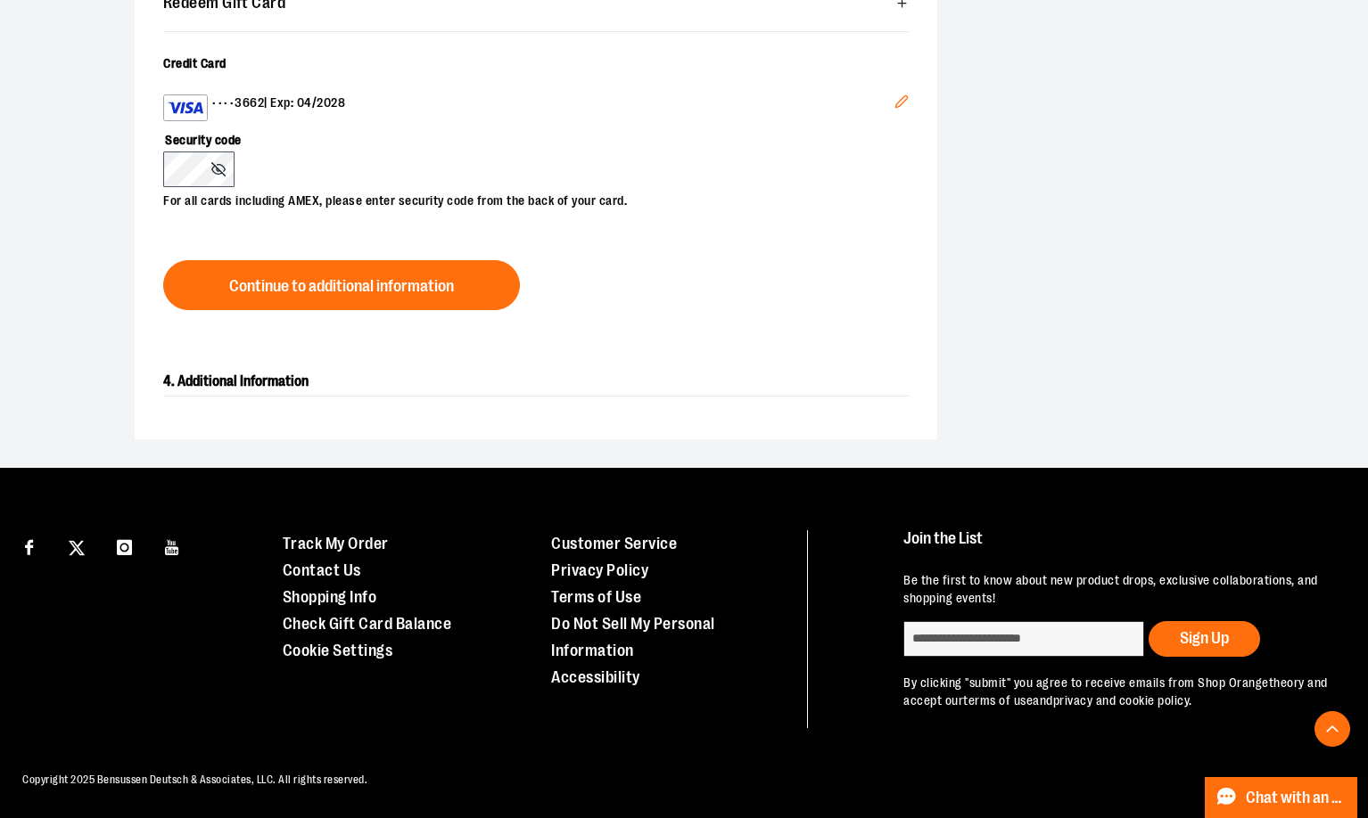
click at [715, 208] on div "•••• 3662 | Exp: 04/2028 Edit Security code For all cards including AMEX, pleas…" at bounding box center [535, 152] width 745 height 159
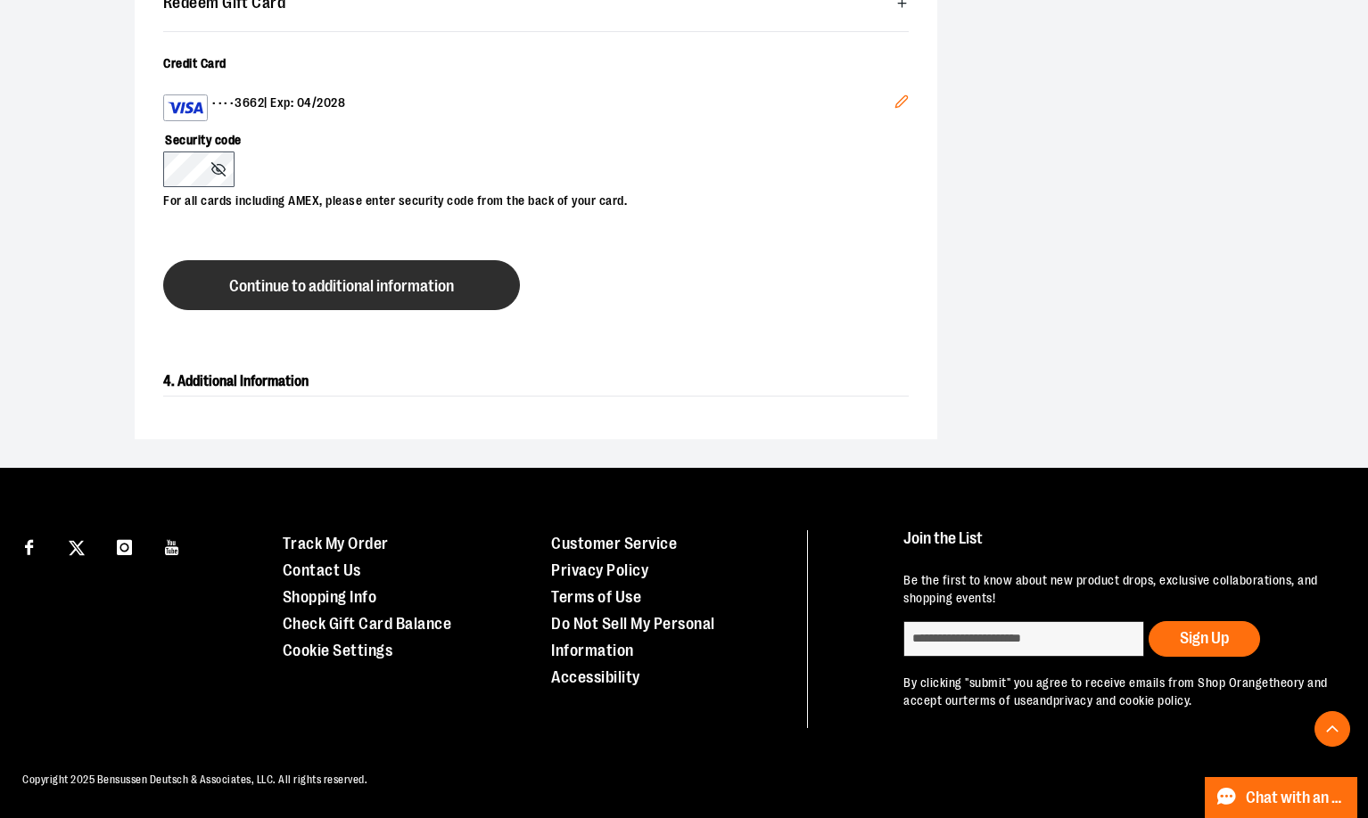
click at [359, 278] on span "Continue to additional information" at bounding box center [341, 286] width 225 height 17
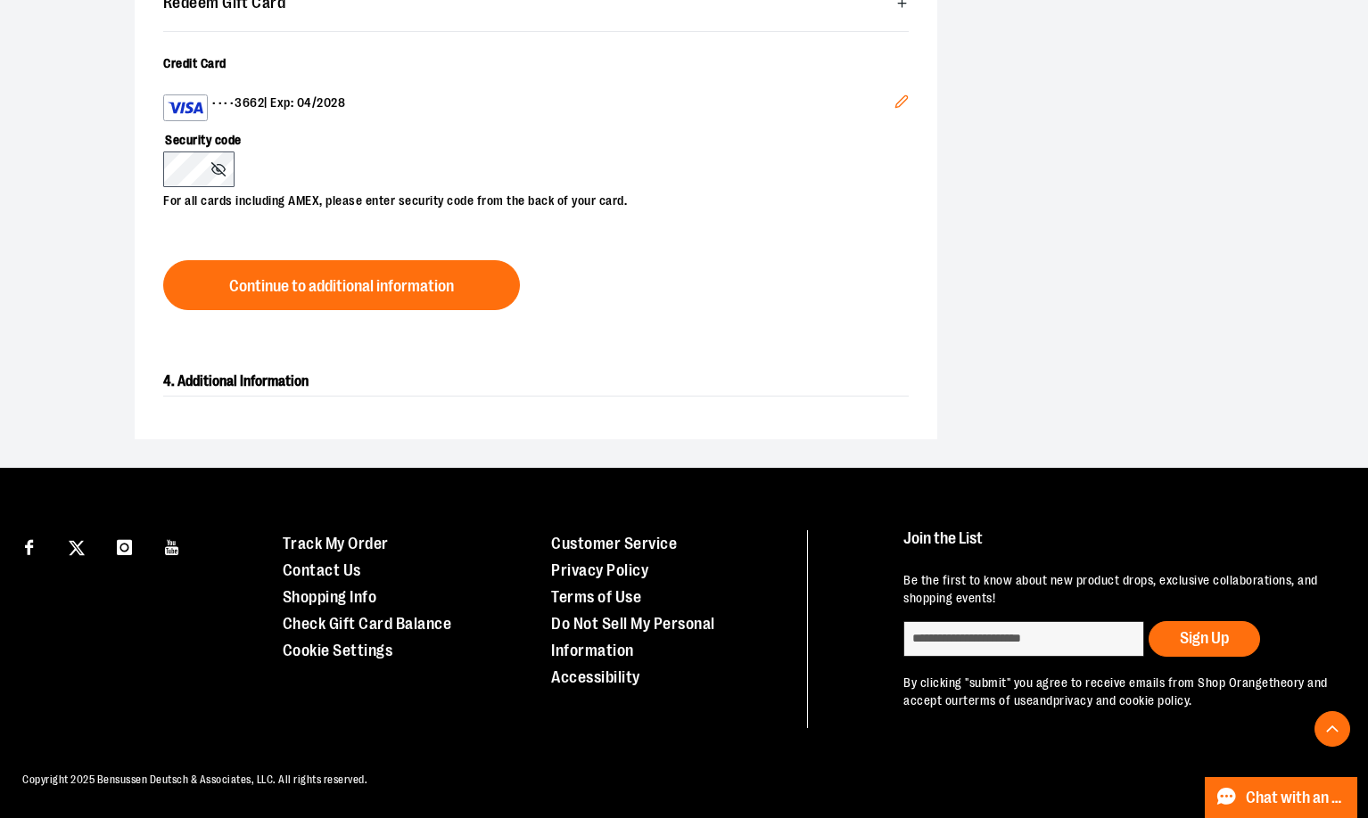
scroll to position [625, 0]
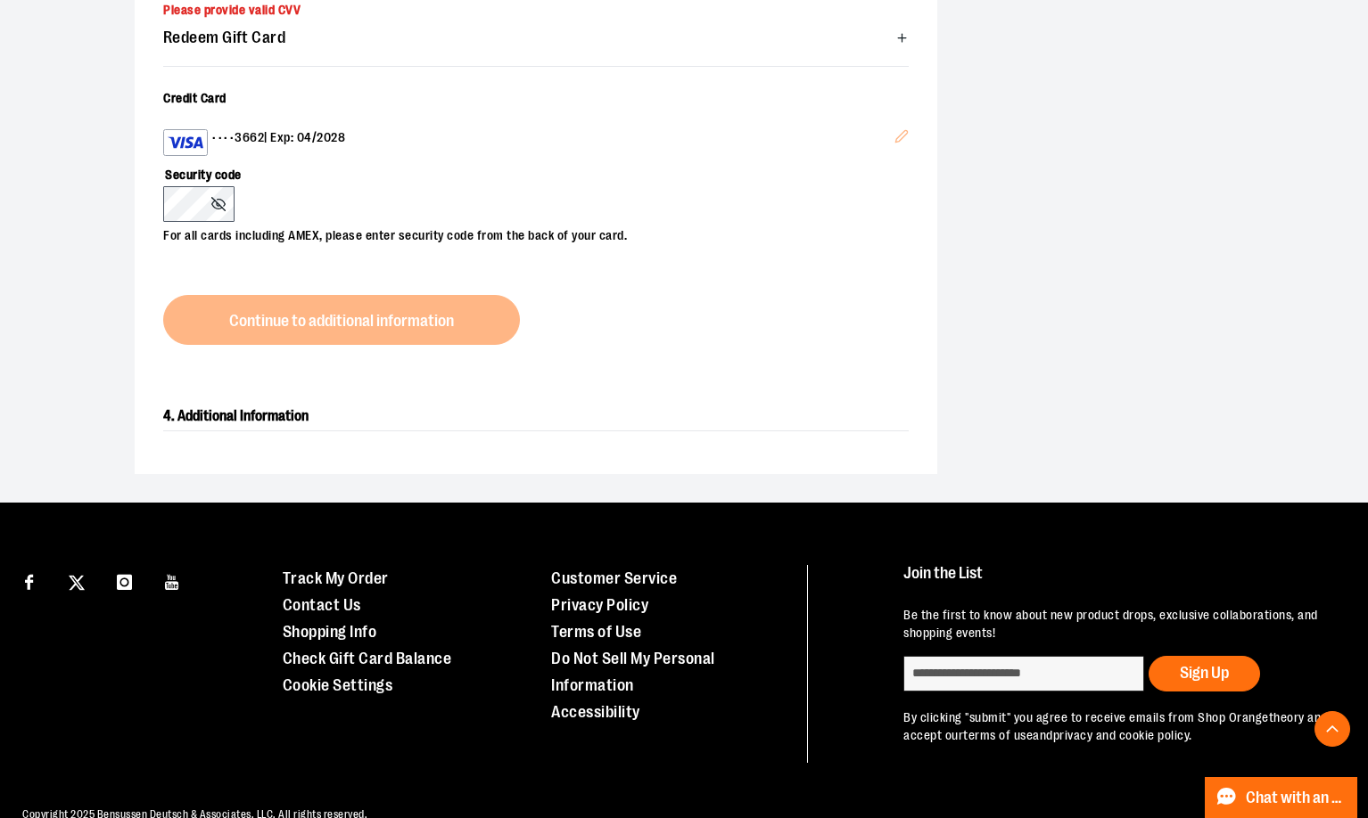
click at [403, 320] on div "3. Payment Please provide valid CVV Redeem Gift Card Card number * Pin number *…" at bounding box center [536, 151] width 802 height 445
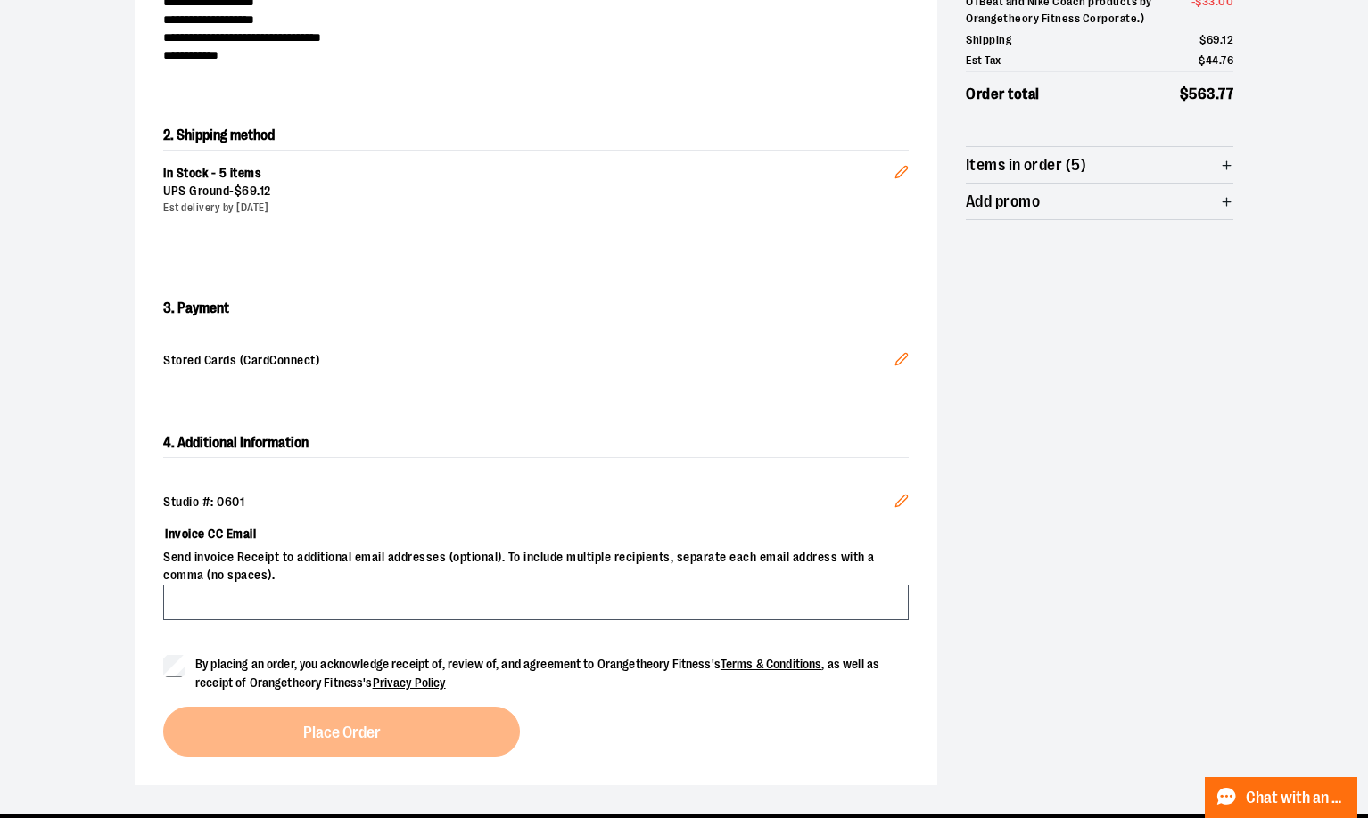
scroll to position [439, 0]
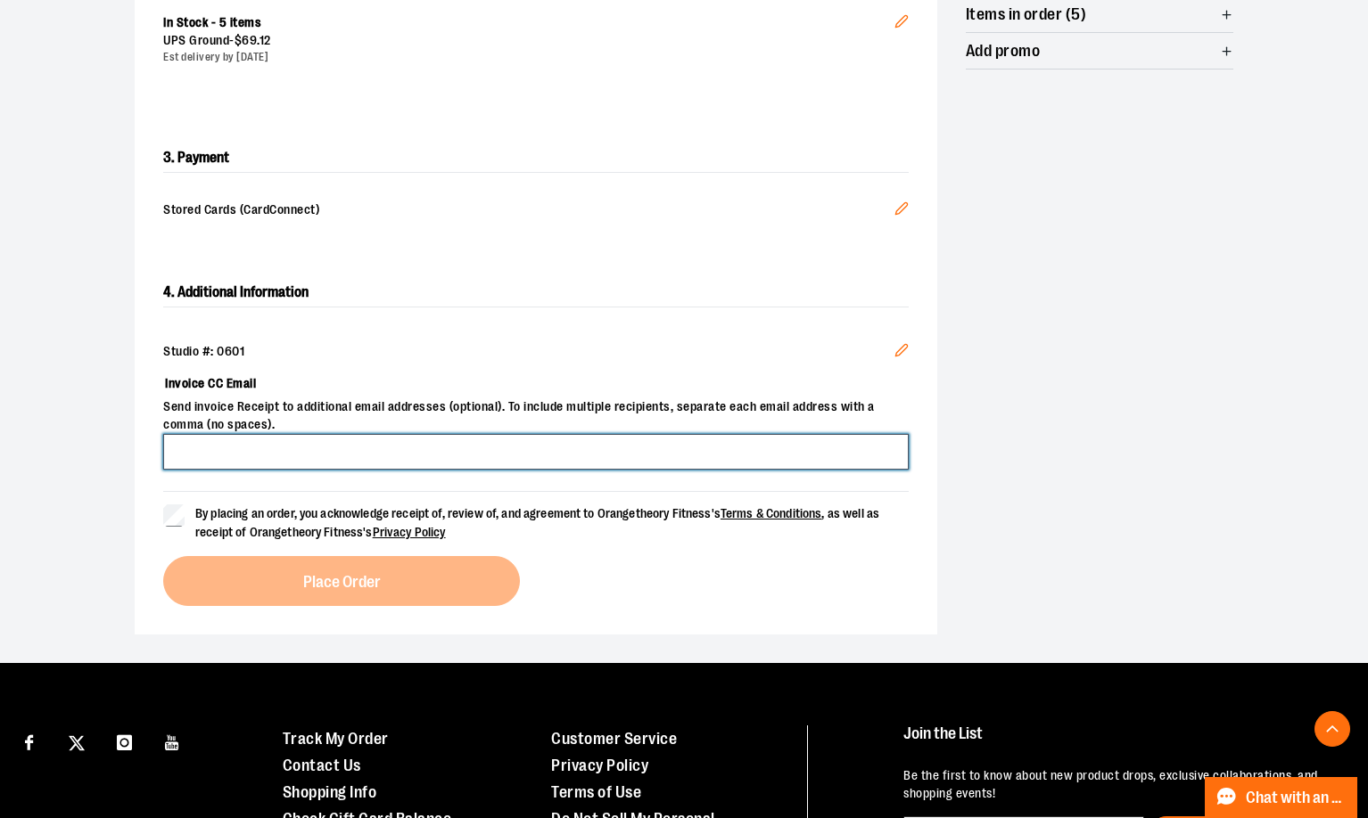
click at [383, 460] on input "Invoice CC Email" at bounding box center [535, 452] width 745 height 36
paste input "**********"
type input "**********"
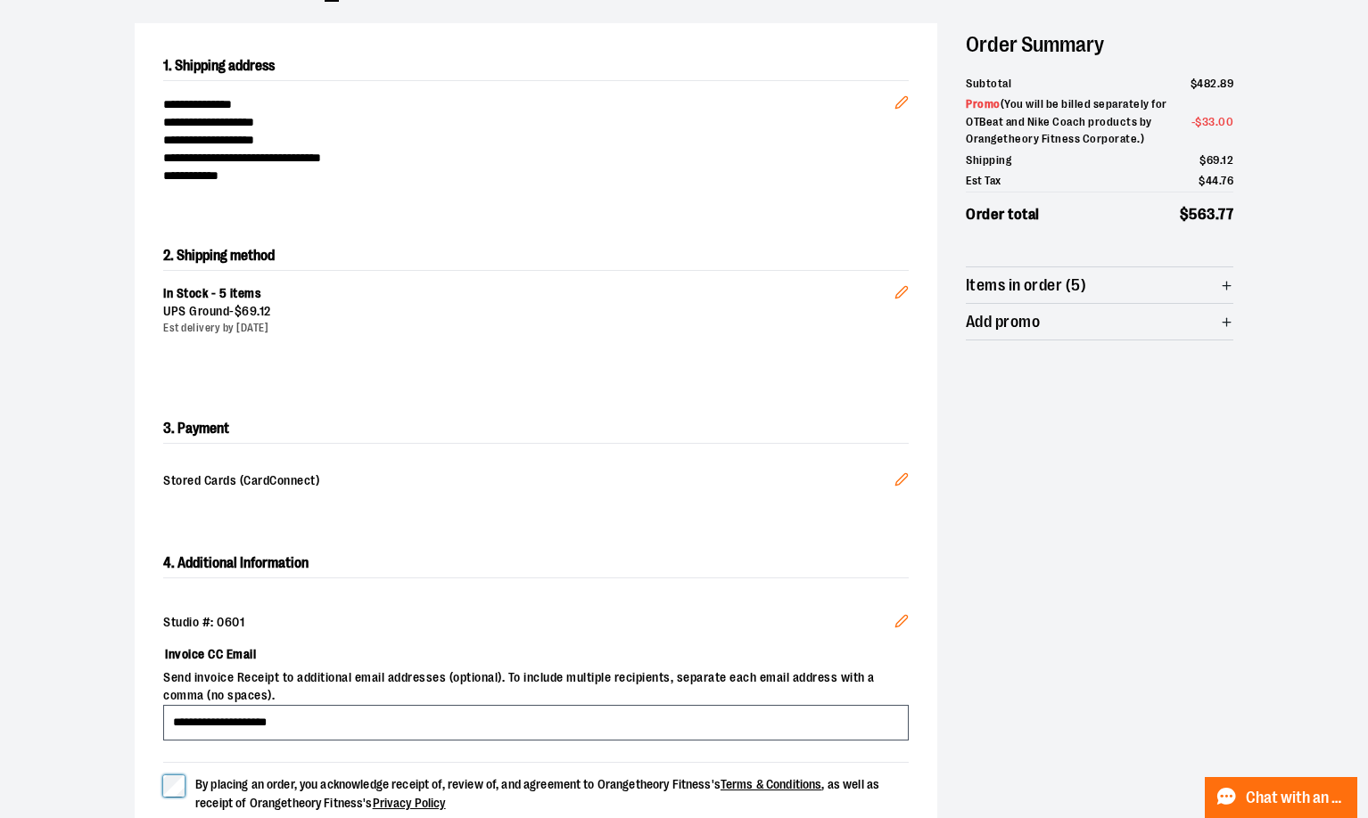
scroll to position [357, 0]
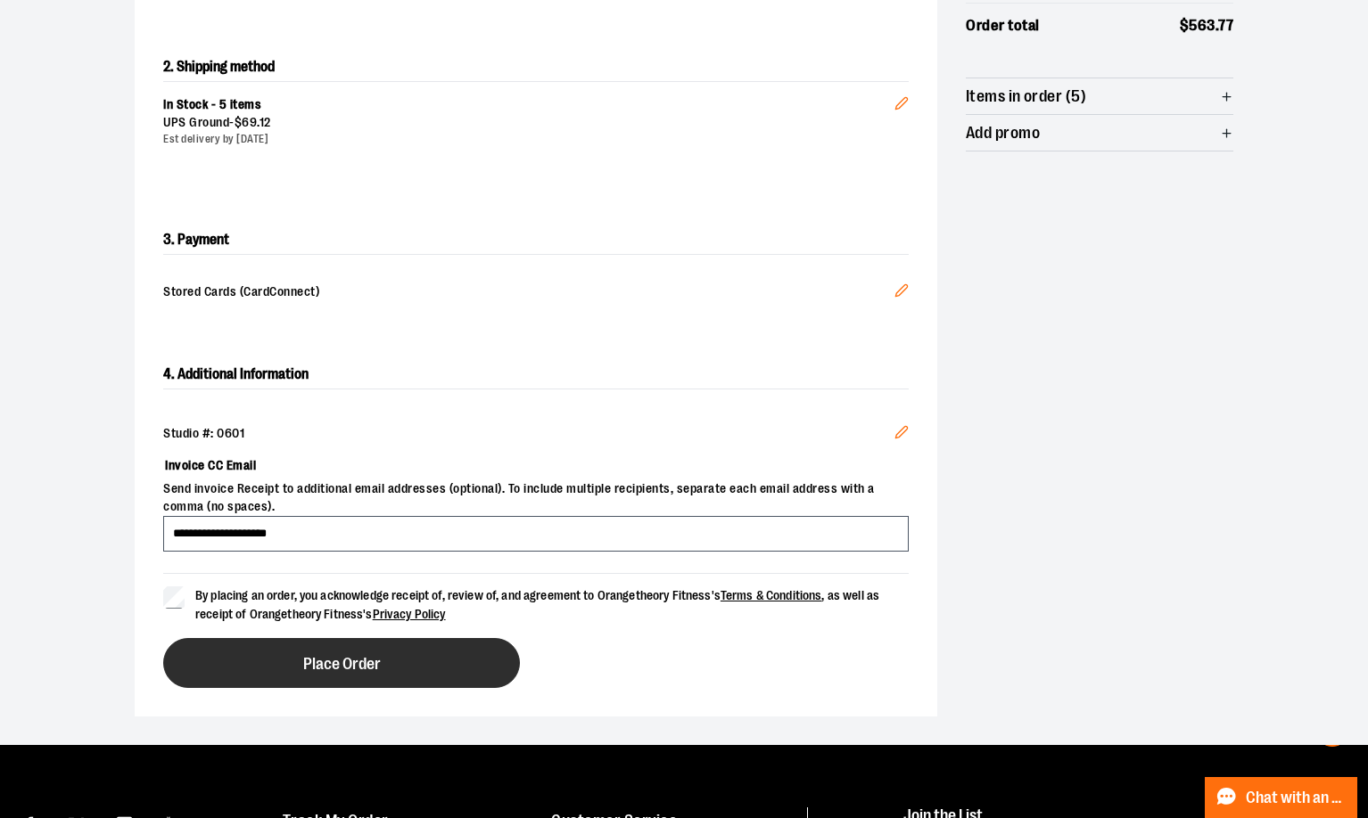
click at [434, 681] on button "Place Order" at bounding box center [341, 663] width 357 height 50
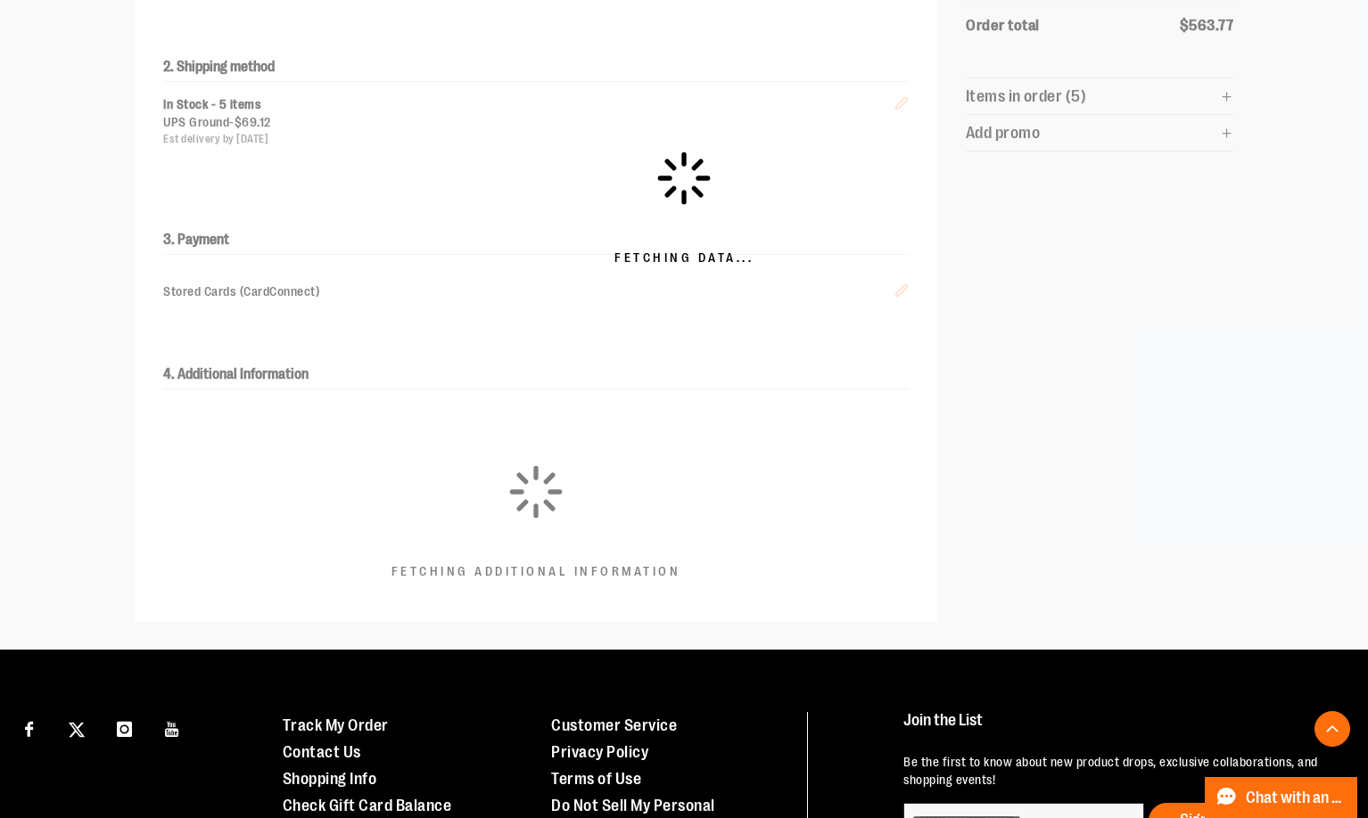
click at [1051, 331] on div "Fetching Data..." at bounding box center [684, 208] width 1368 height 884
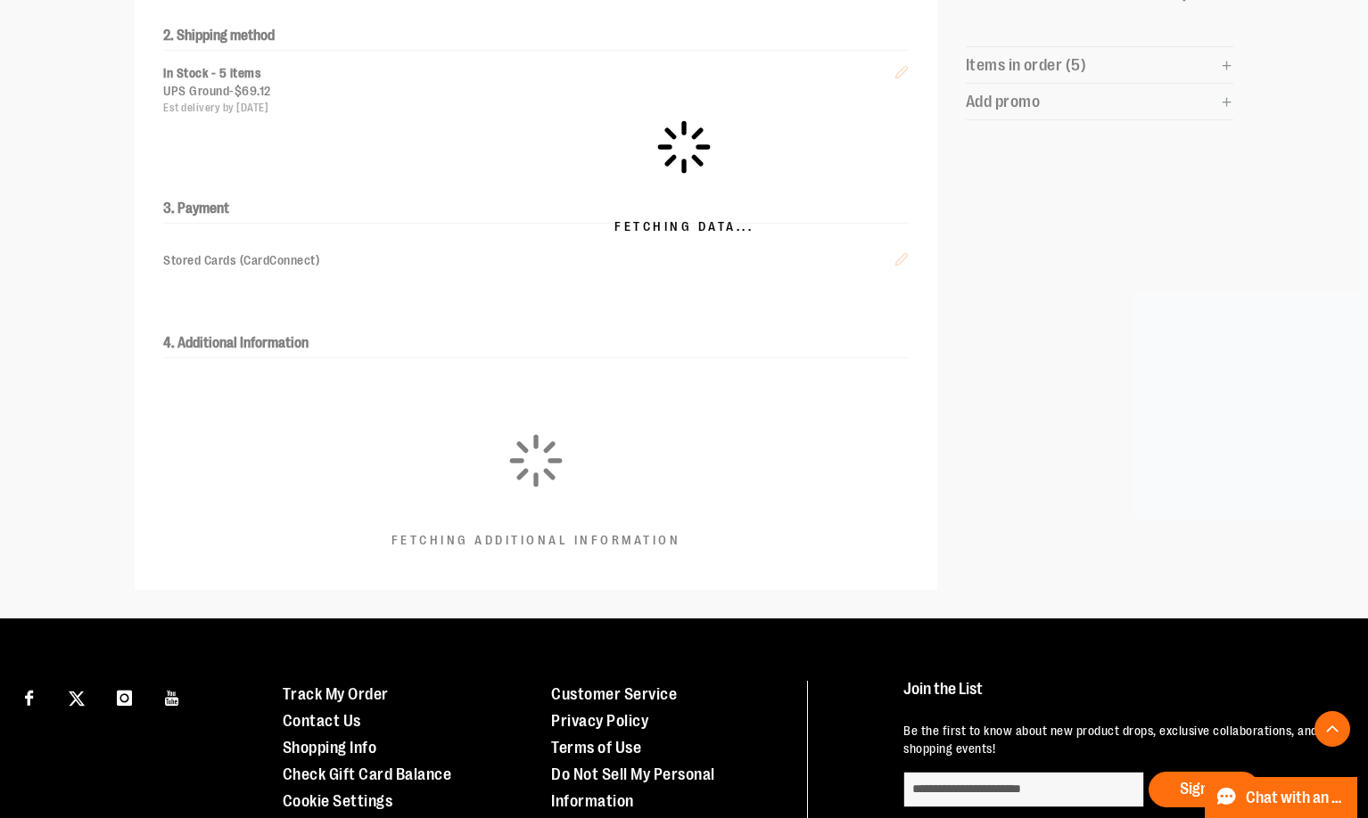
scroll to position [555, 0]
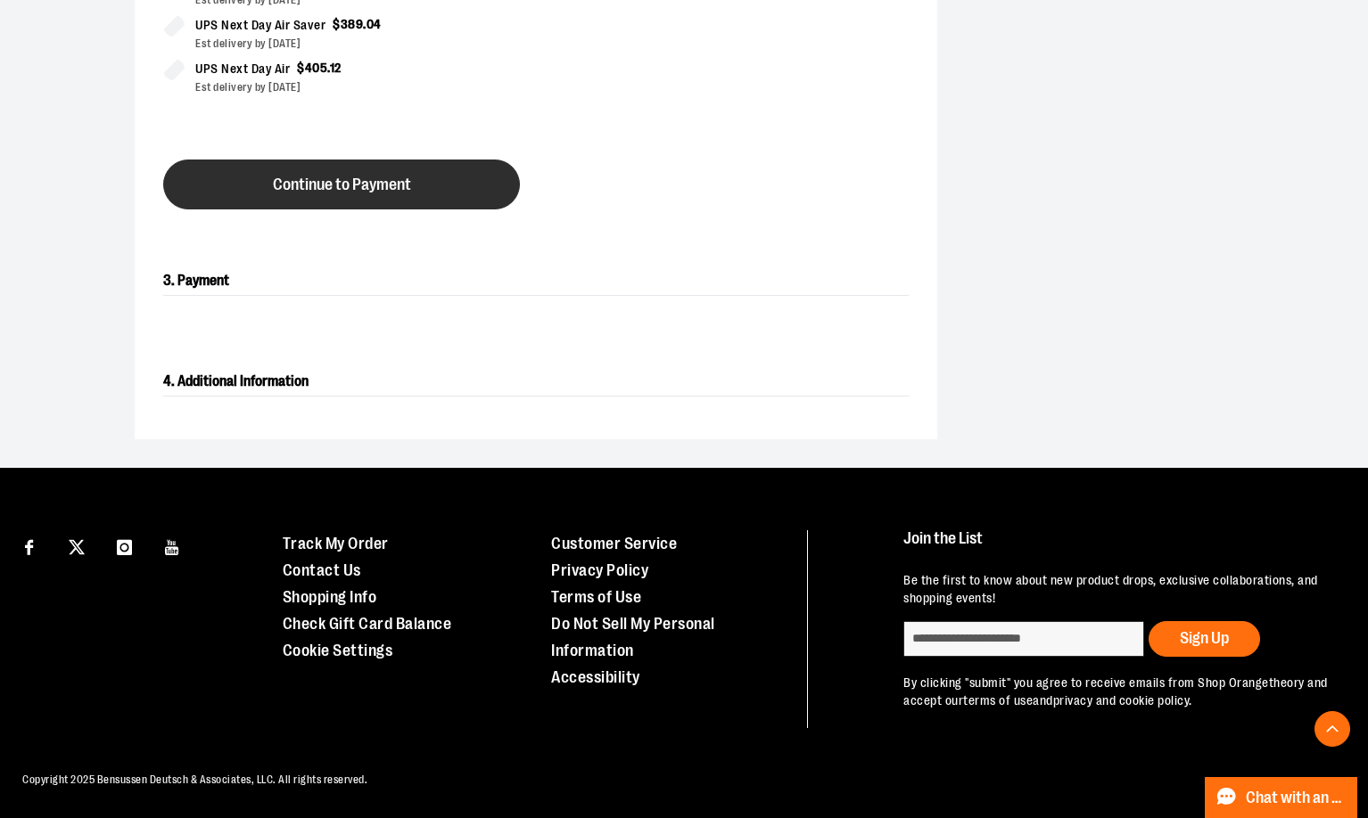
click at [410, 177] on span "Continue to Payment" at bounding box center [342, 185] width 138 height 17
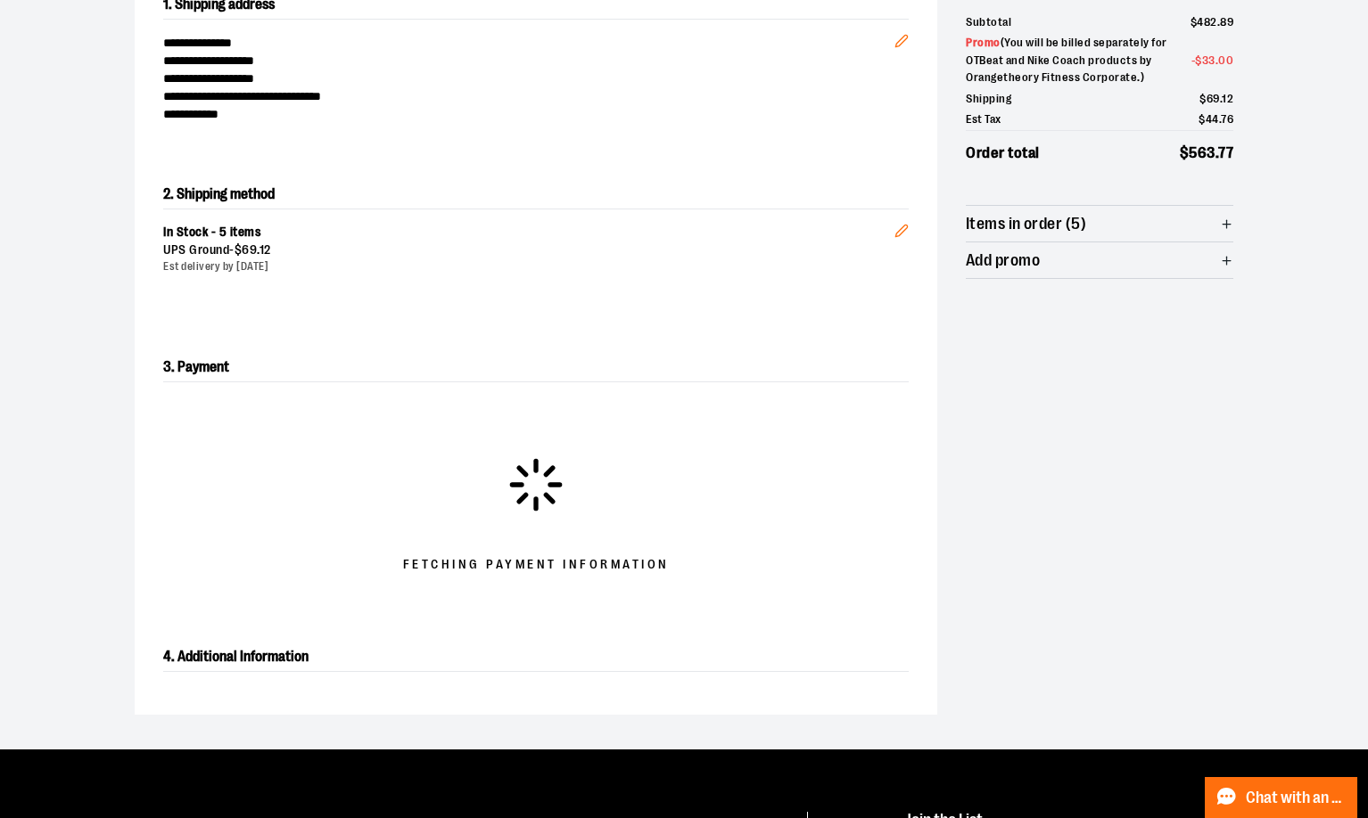
scroll to position [260, 0]
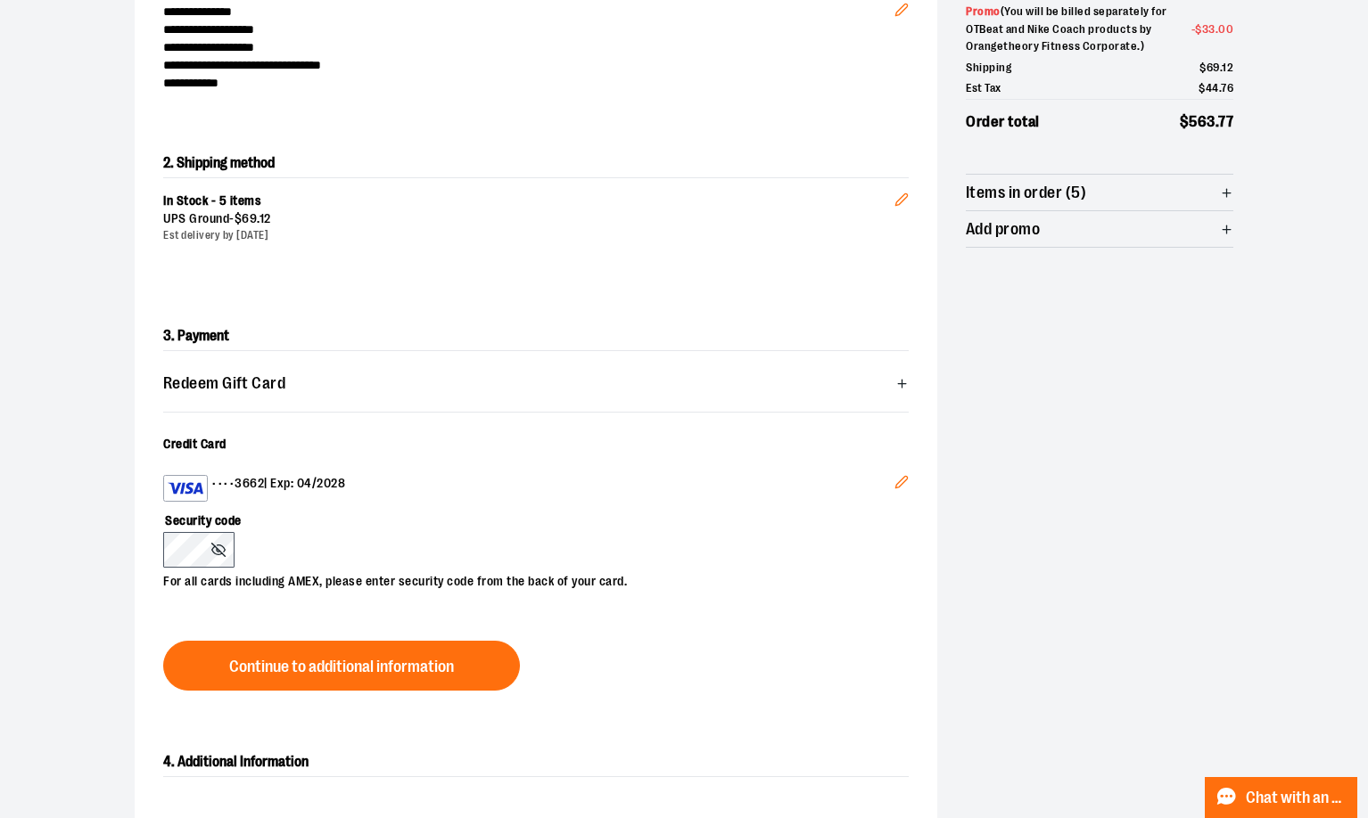
click at [579, 422] on div "Credit Card •••• 3662 | Exp: 04/2028 Edit Security code For all cards including…" at bounding box center [535, 524] width 745 height 205
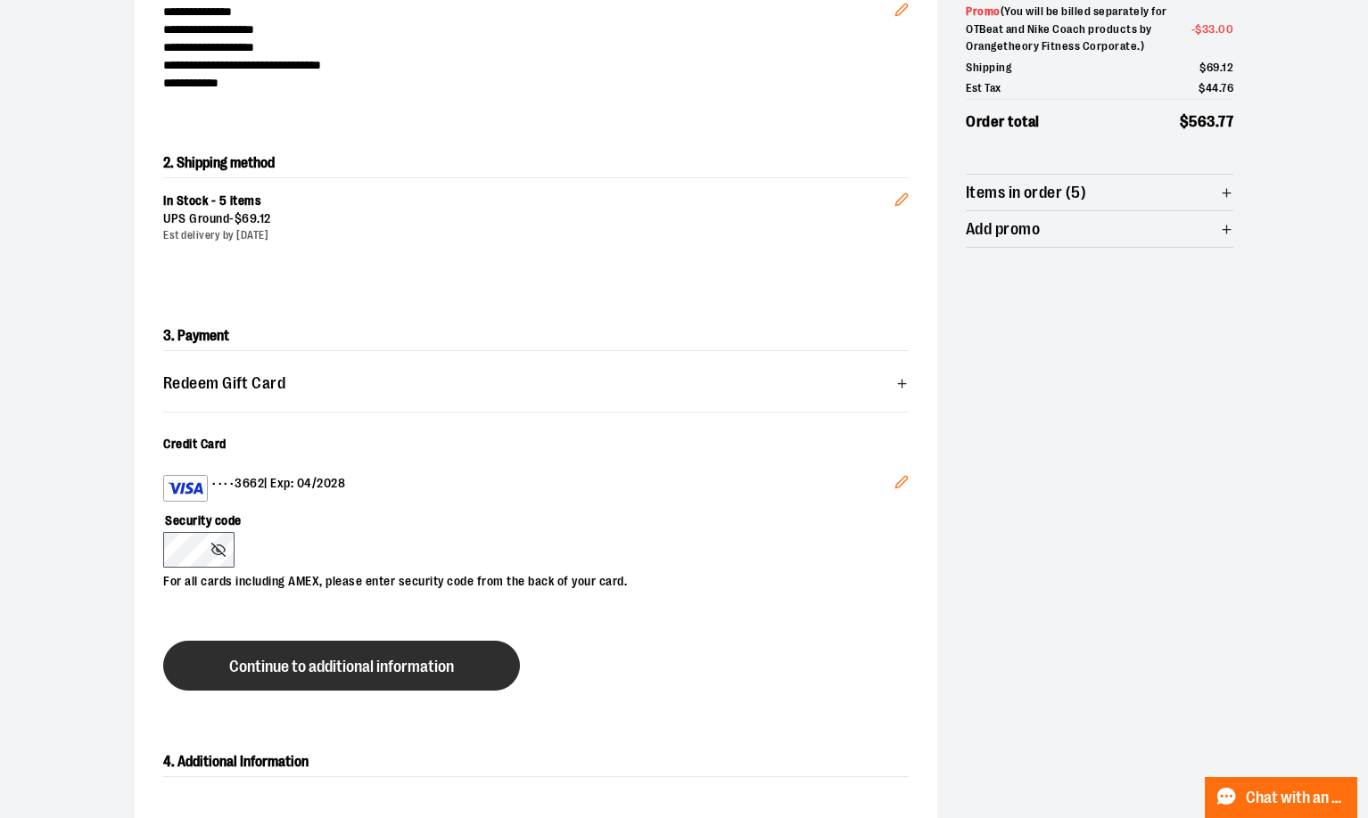
click at [357, 662] on span "Continue to additional information" at bounding box center [341, 667] width 225 height 17
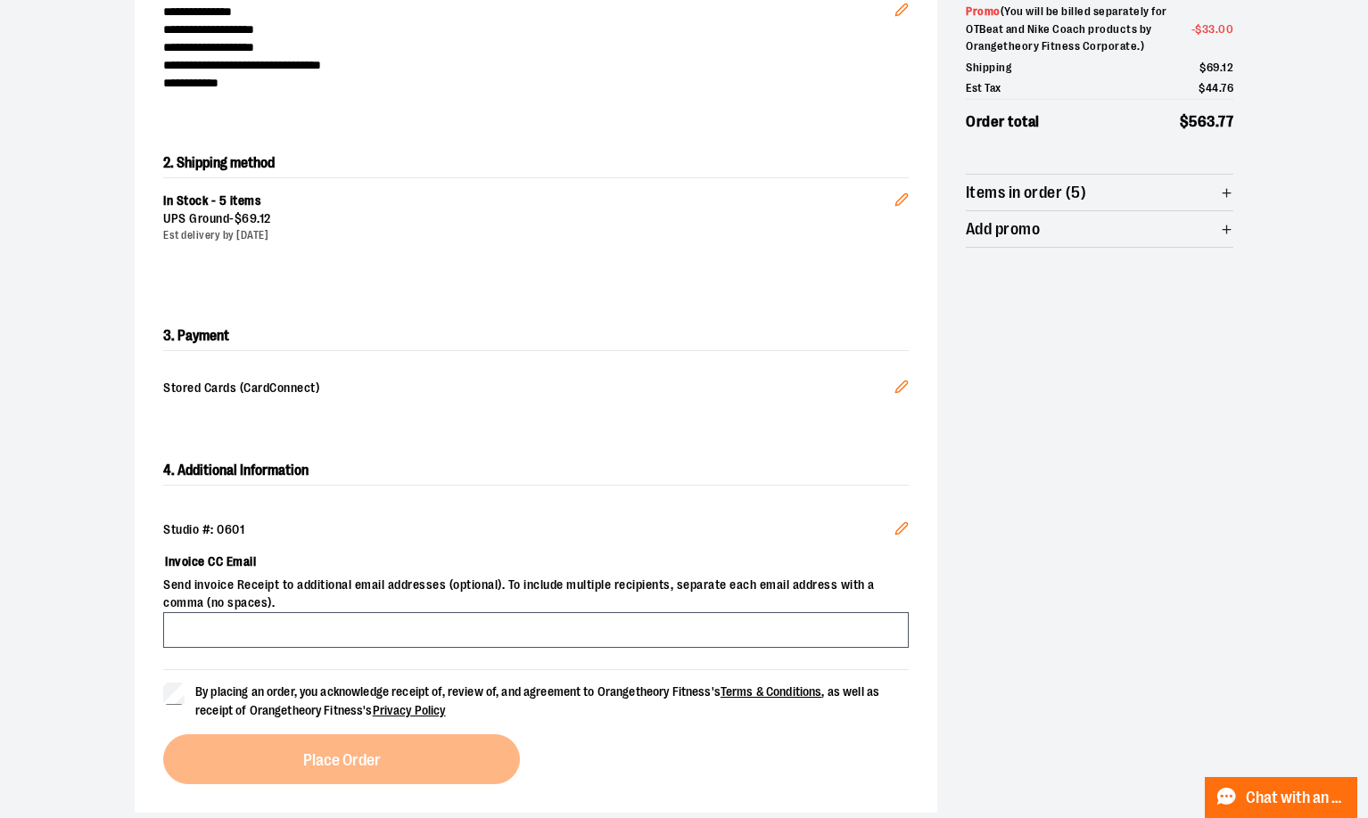
click at [273, 606] on span "Send invoice Receipt to additional email addresses (optional). To include multi…" at bounding box center [535, 595] width 745 height 36
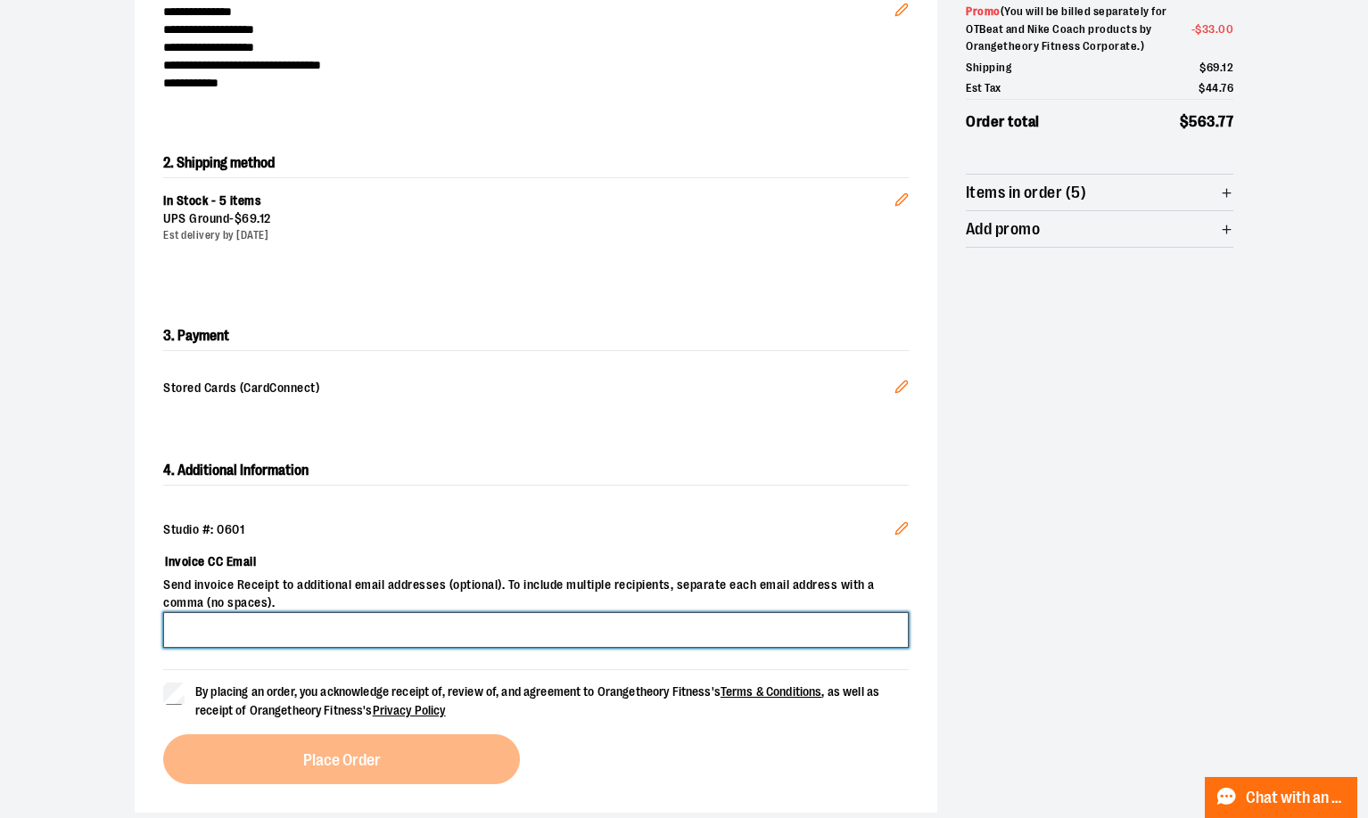
click at [272, 614] on input "Invoice CC Email" at bounding box center [535, 631] width 745 height 36
paste input "**********"
type input "**********"
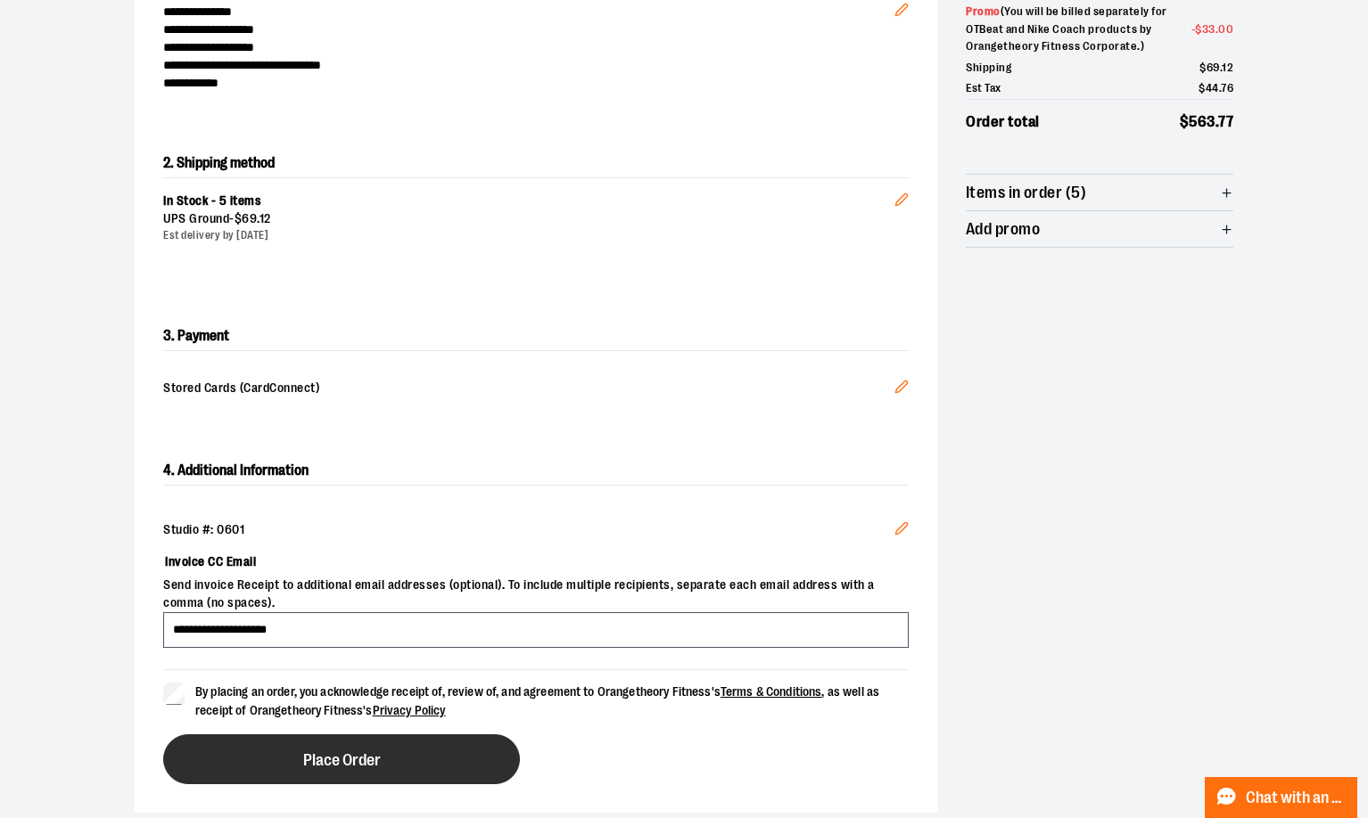
click at [333, 753] on span "Place Order" at bounding box center [342, 760] width 78 height 17
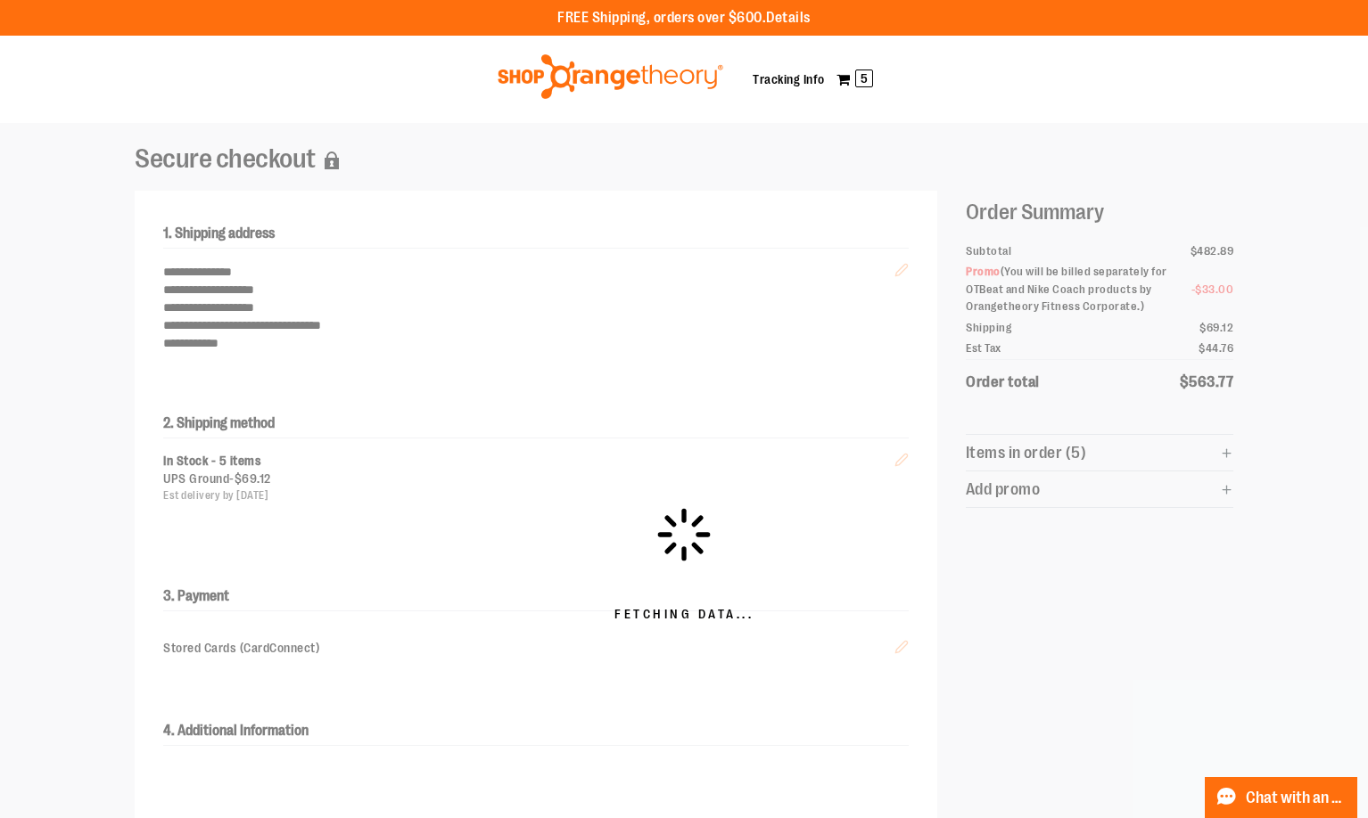
scroll to position [89, 0]
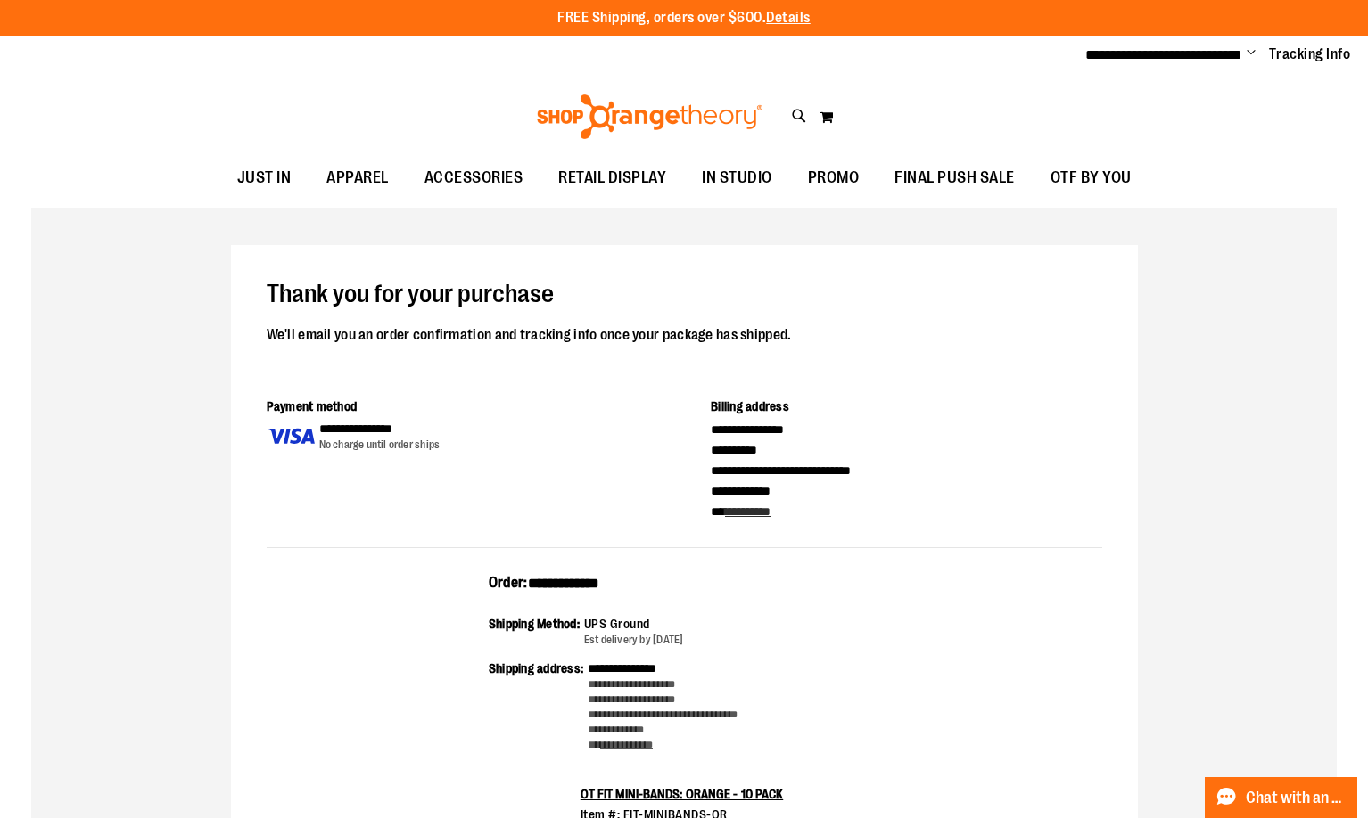
drag, startPoint x: 1261, startPoint y: 333, endPoint x: 1261, endPoint y: 310, distance: 23.2
